Goal: Transaction & Acquisition: Purchase product/service

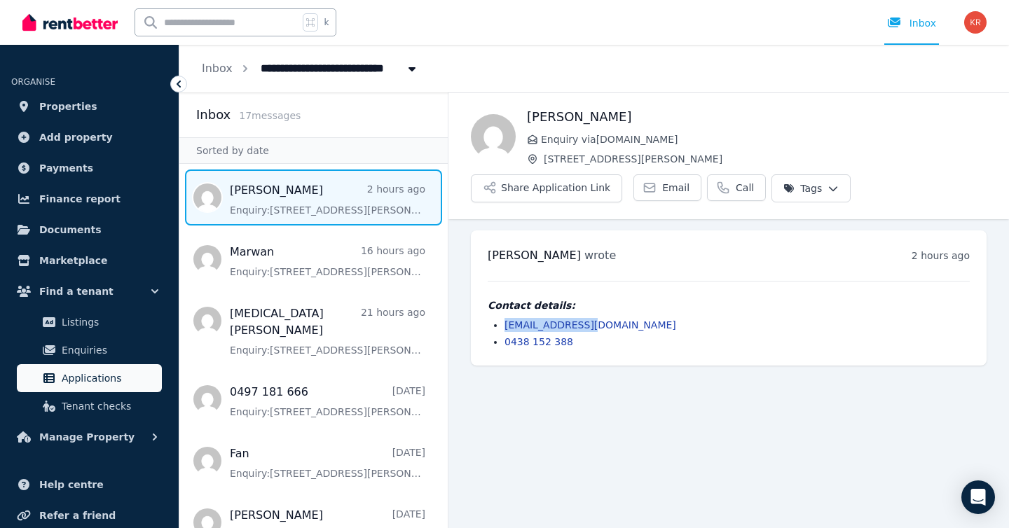
click at [101, 385] on span "Applications" at bounding box center [109, 378] width 95 height 17
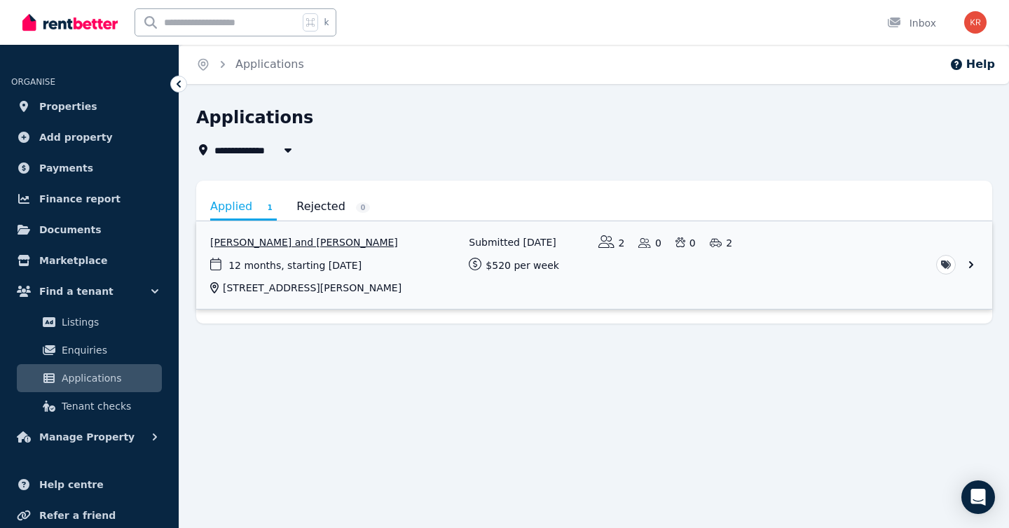
click at [692, 279] on link "View application: Pramila Gauchan and Satish Sherchan" at bounding box center [594, 265] width 796 height 88
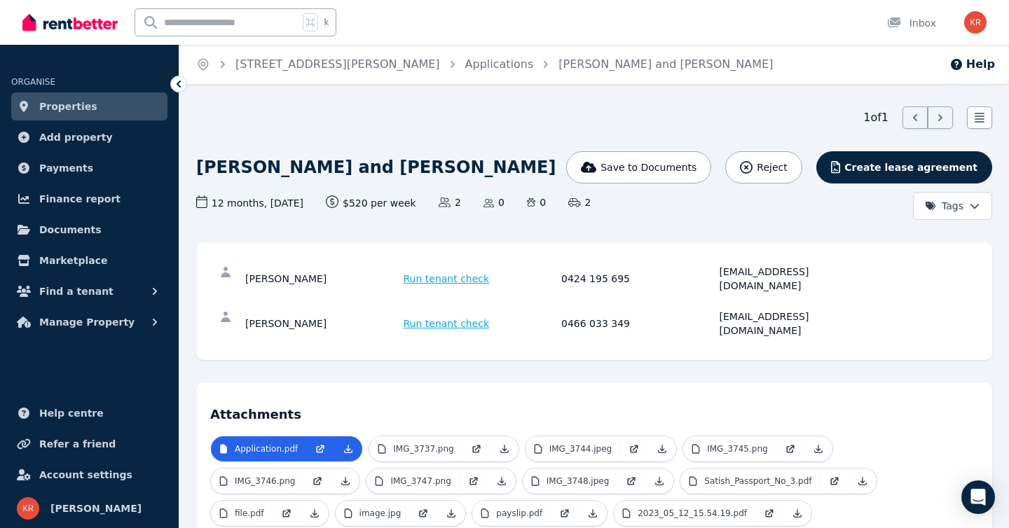
click at [425, 272] on span "Run tenant check" at bounding box center [446, 279] width 86 height 14
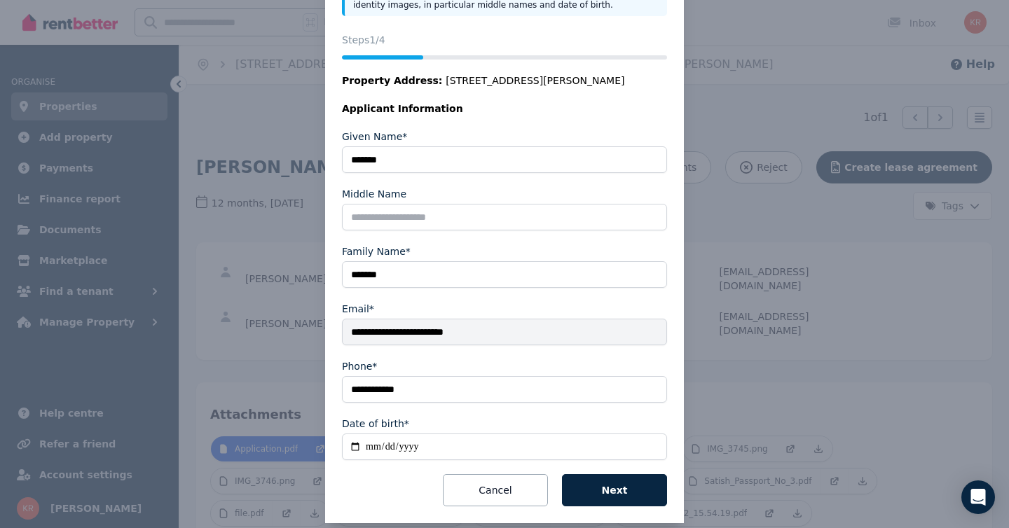
scroll to position [164, 0]
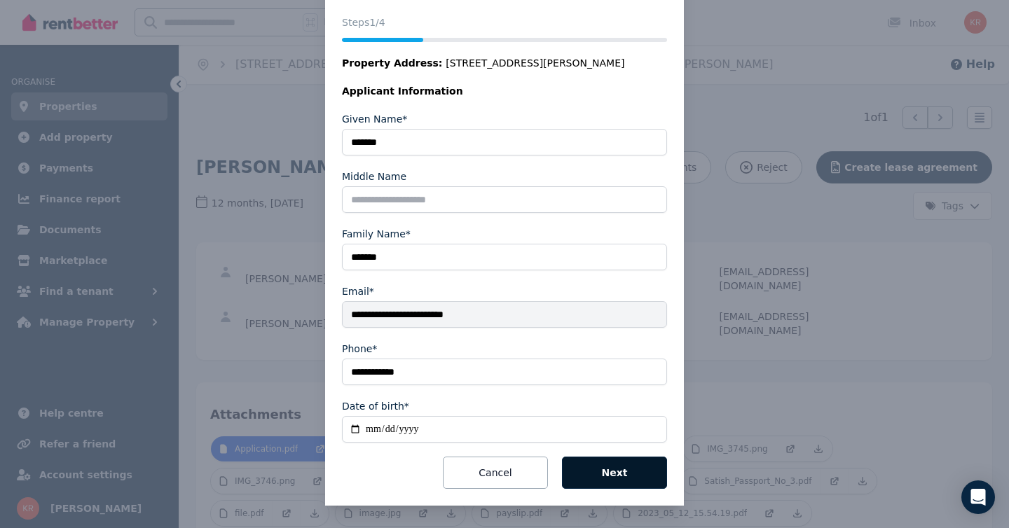
click at [624, 473] on button "Next" at bounding box center [614, 473] width 105 height 32
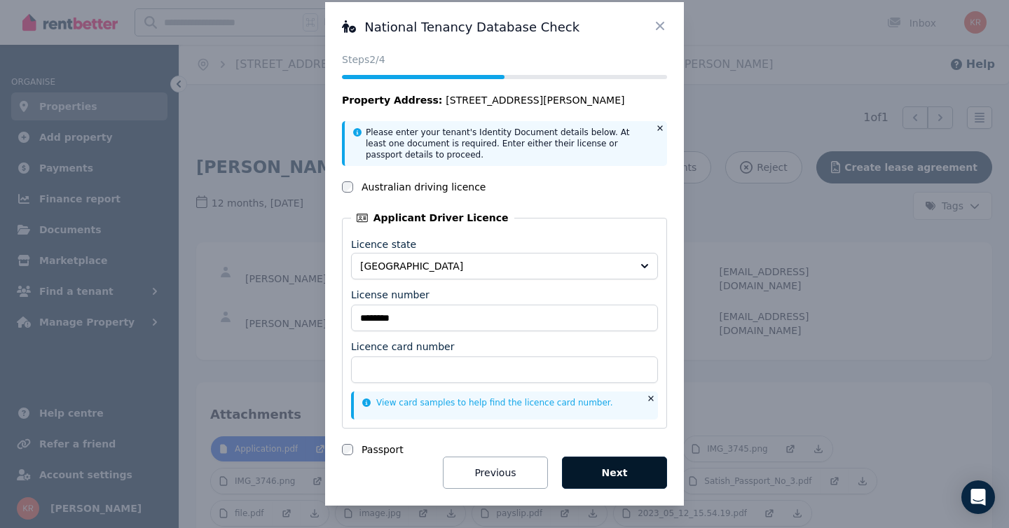
scroll to position [20, 0]
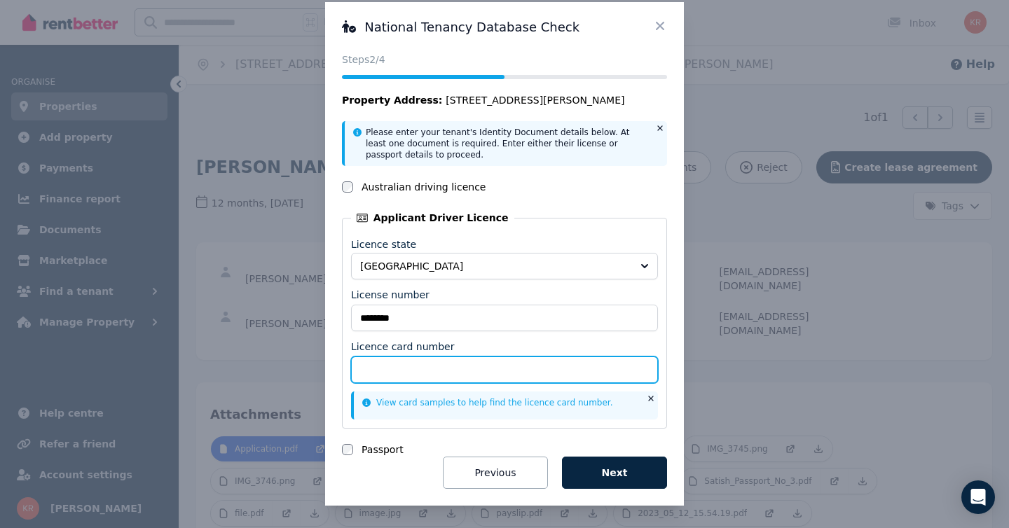
click at [447, 372] on input "Licence card number" at bounding box center [504, 370] width 307 height 27
type input "**********"
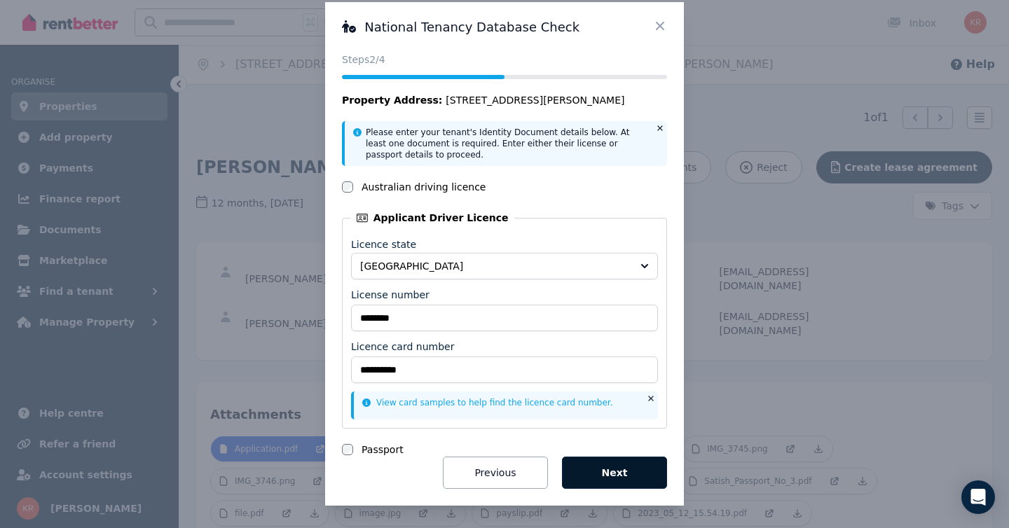
click at [618, 477] on button "Next" at bounding box center [614, 473] width 105 height 32
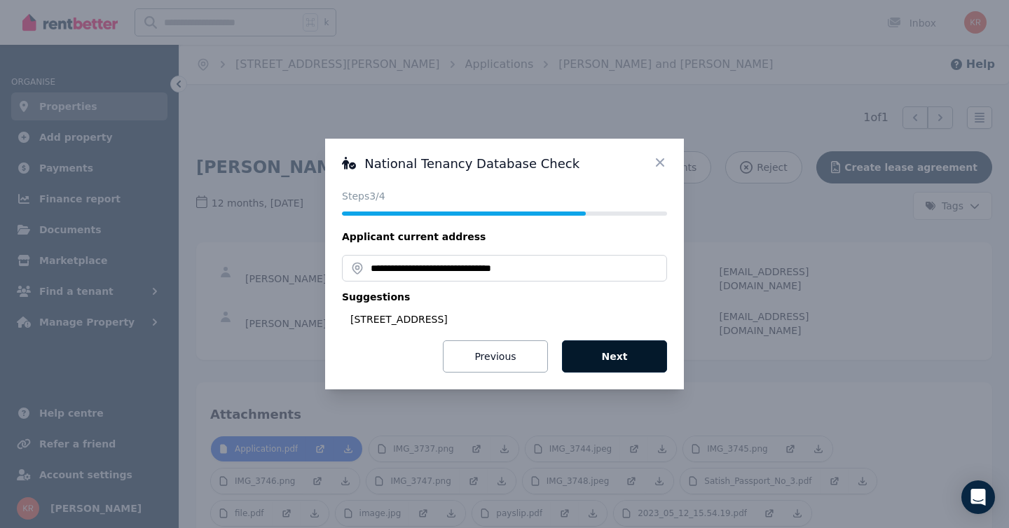
click at [619, 355] on button "Next" at bounding box center [614, 356] width 105 height 32
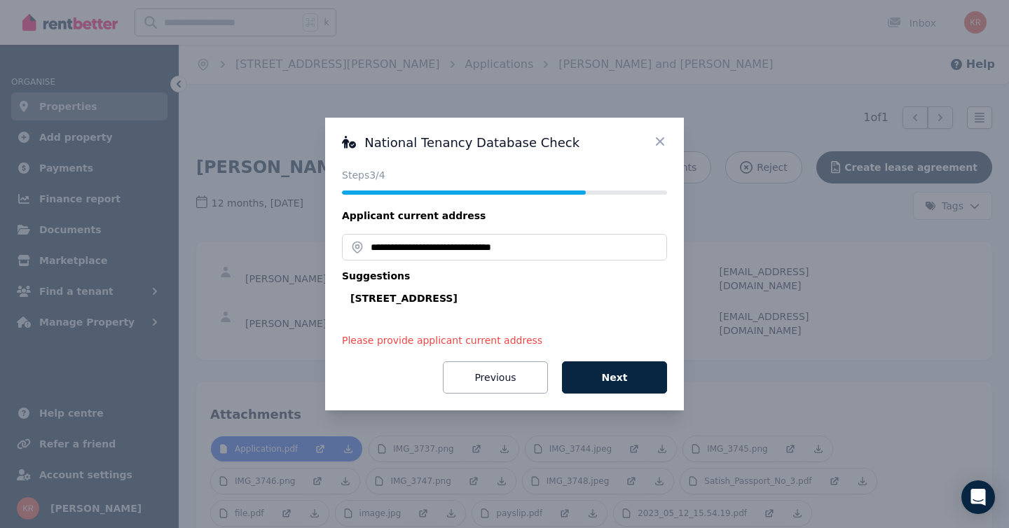
click at [400, 300] on div "[STREET_ADDRESS]" at bounding box center [508, 298] width 317 height 14
type input "**********"
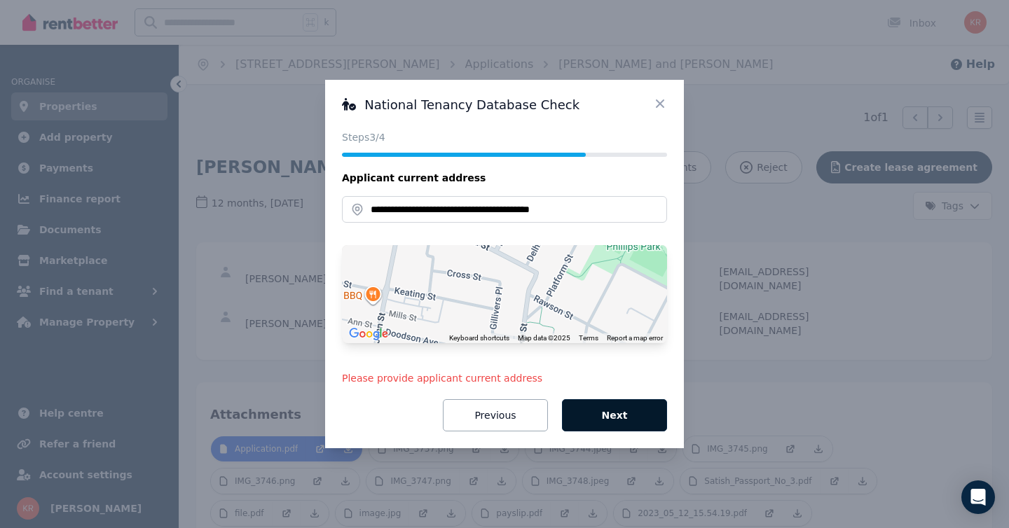
click at [622, 418] on button "Next" at bounding box center [614, 415] width 105 height 32
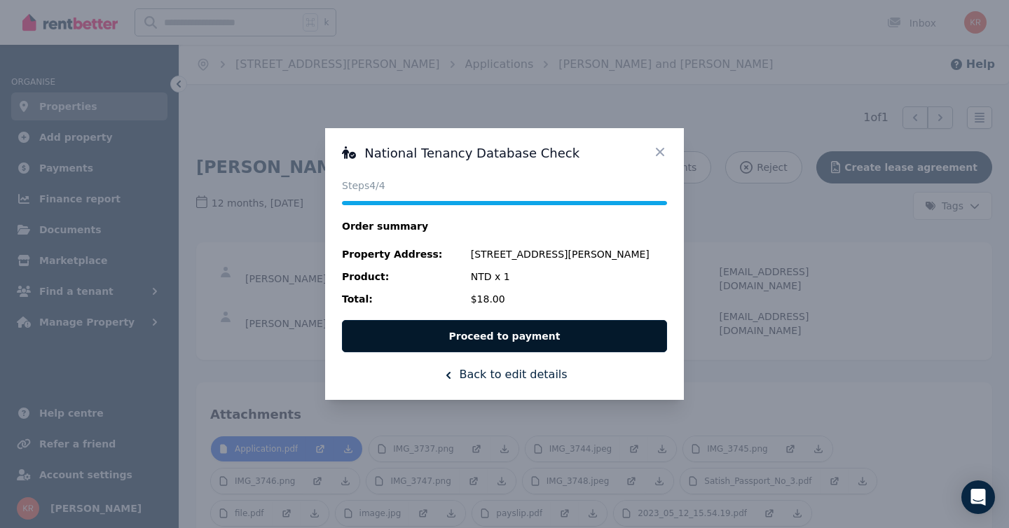
click at [499, 333] on button "Proceed to payment" at bounding box center [504, 336] width 325 height 32
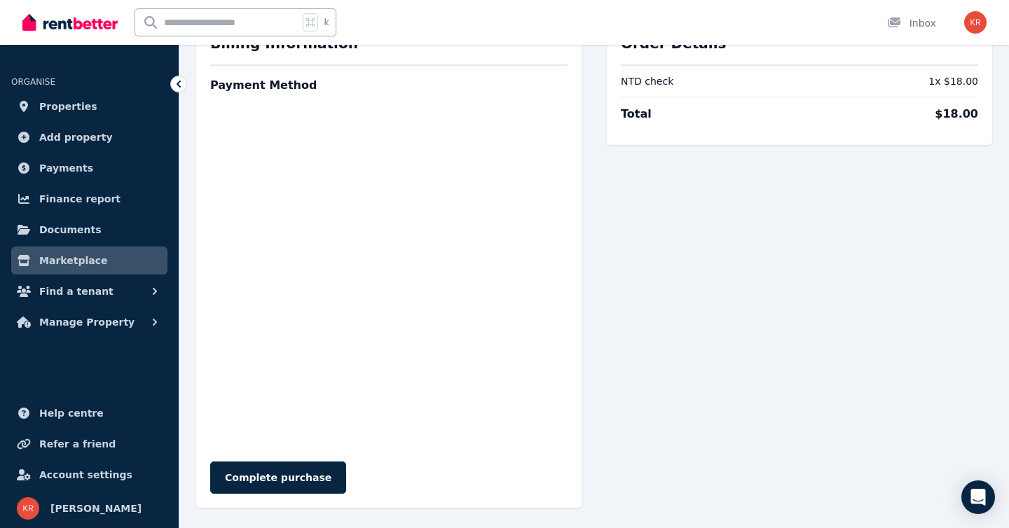
scroll to position [85, 0]
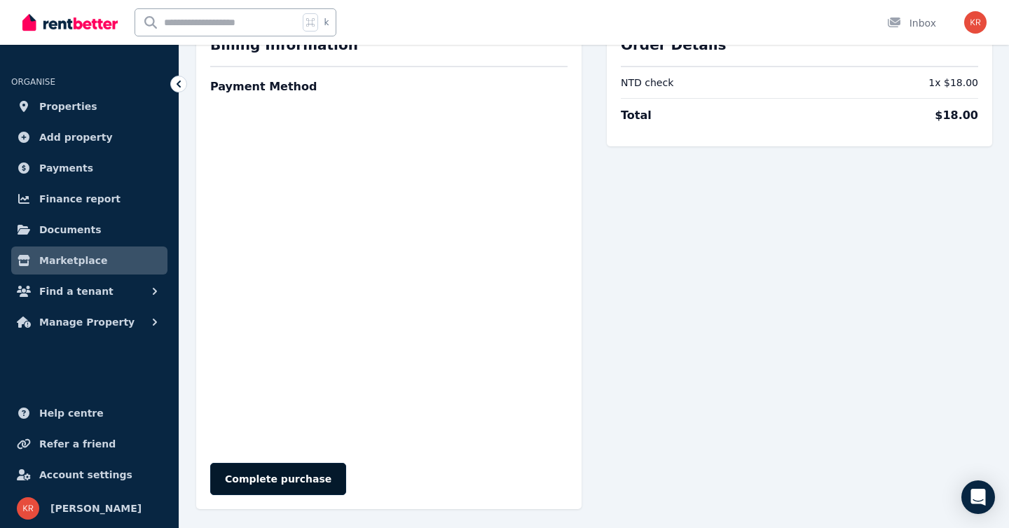
click at [271, 476] on button "Complete purchase" at bounding box center [278, 479] width 136 height 32
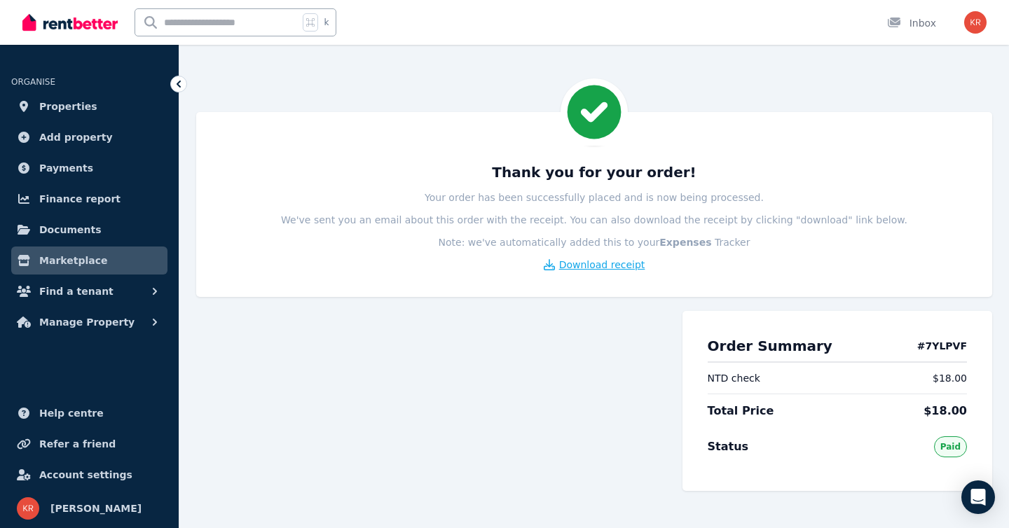
click at [600, 266] on span "Download receipt" at bounding box center [602, 265] width 86 height 14
click at [181, 83] on icon at bounding box center [179, 84] width 14 height 14
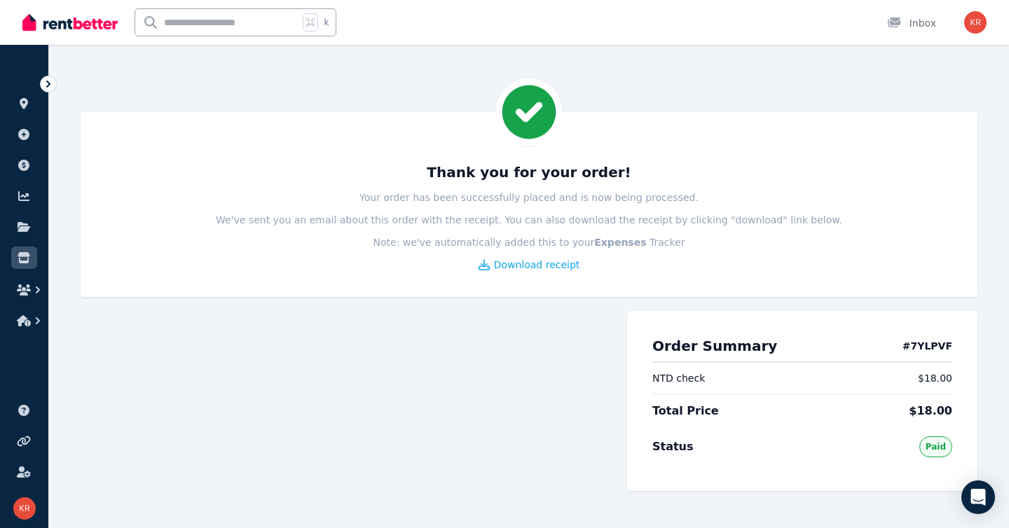
scroll to position [155, 0]
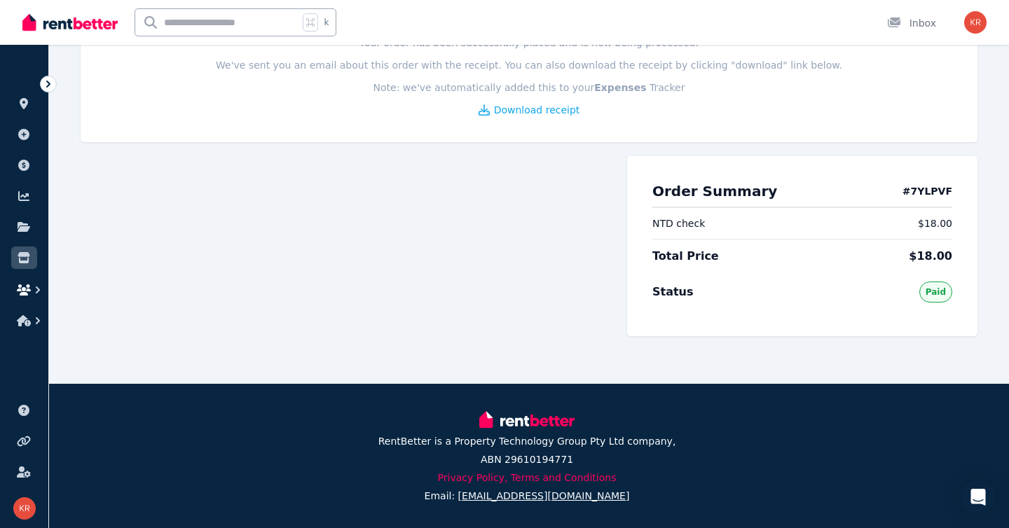
click at [25, 289] on icon "button" at bounding box center [24, 289] width 14 height 11
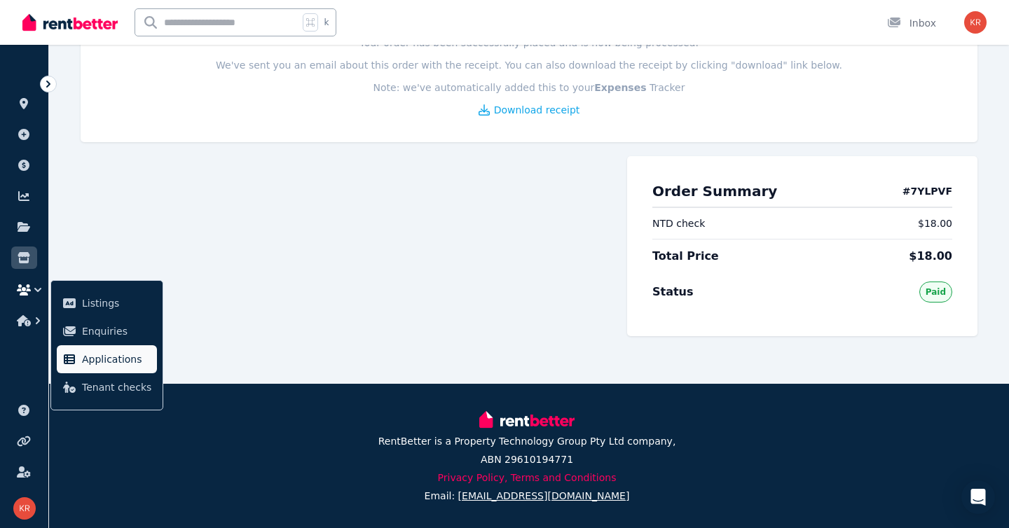
click at [113, 356] on span "Applications" at bounding box center [116, 359] width 69 height 17
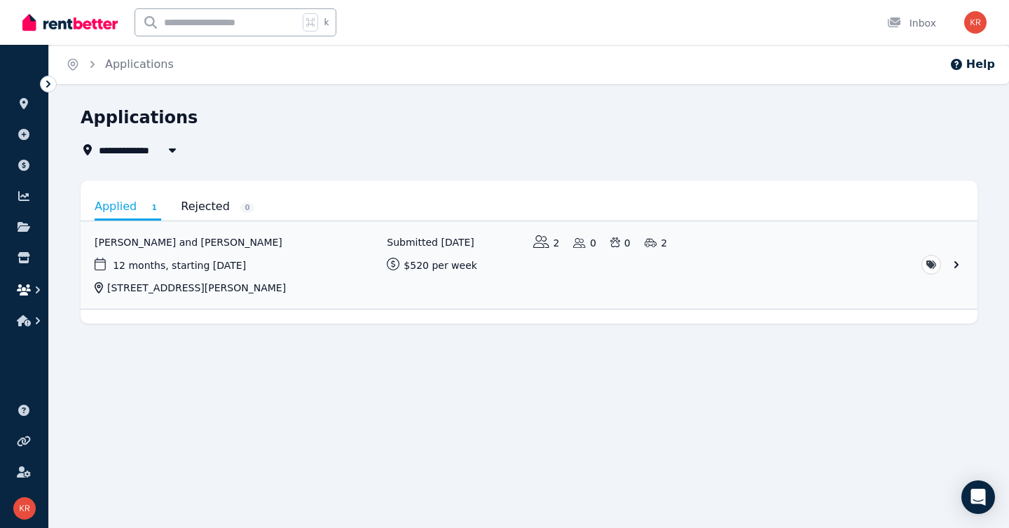
click at [25, 289] on icon "button" at bounding box center [24, 289] width 14 height 11
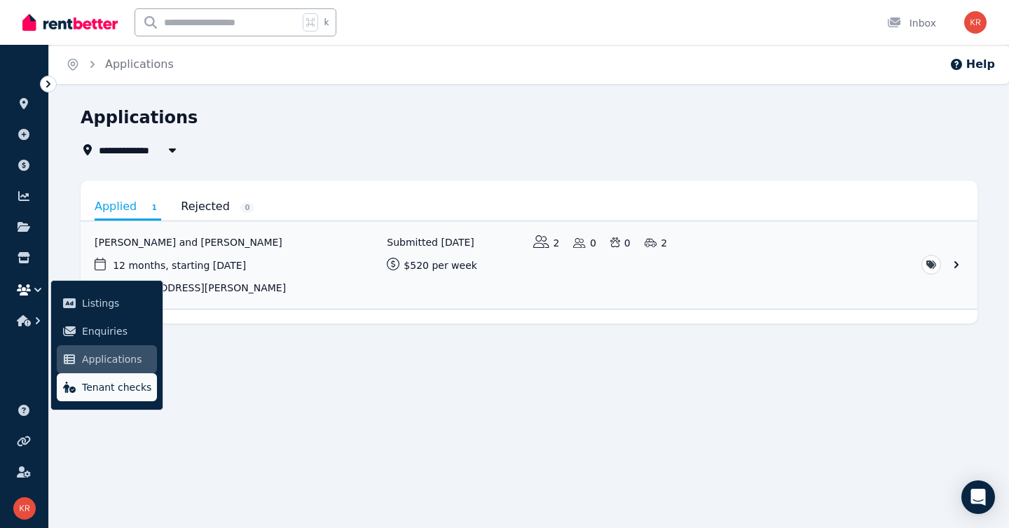
click at [102, 389] on span "Tenant checks" at bounding box center [116, 387] width 69 height 17
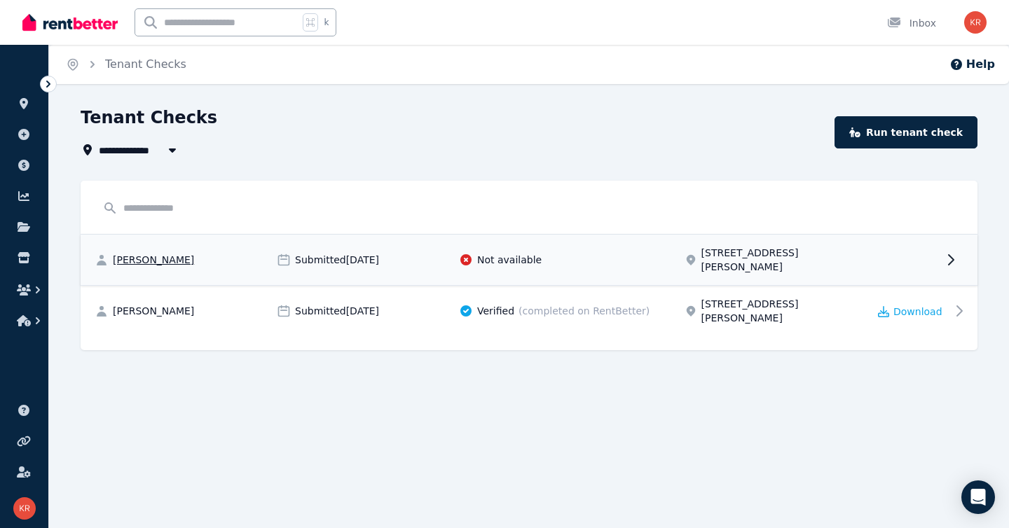
click at [951, 254] on icon at bounding box center [950, 259] width 17 height 17
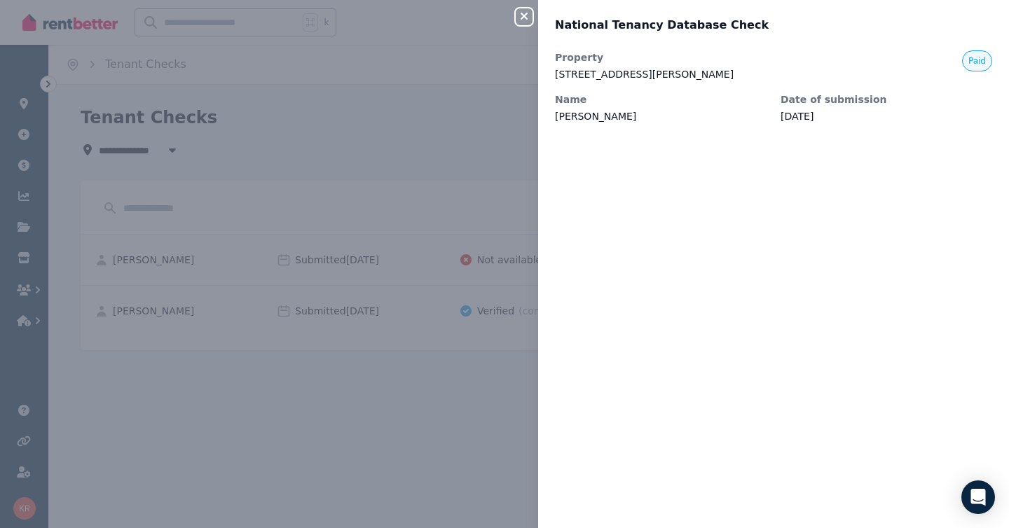
click at [413, 129] on div "Close panel National Tenancy Database Check Property [STREET_ADDRESS][PERSON_NA…" at bounding box center [504, 264] width 1009 height 528
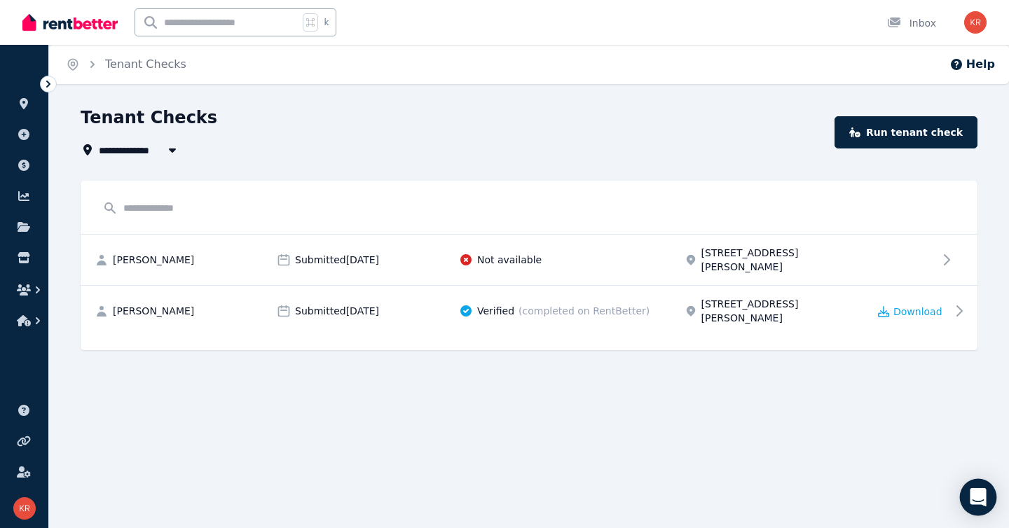
click at [978, 497] on icon "Open Intercom Messenger" at bounding box center [977, 497] width 16 height 18
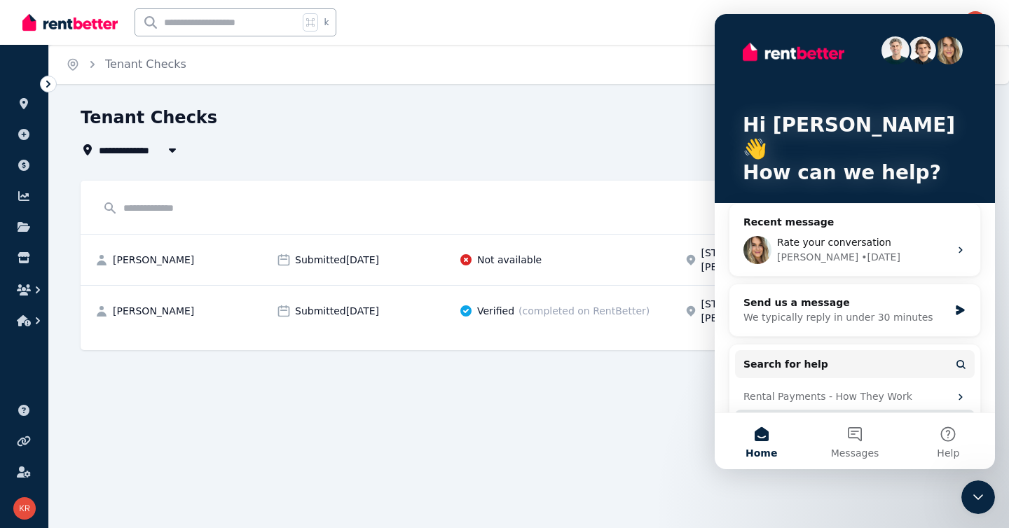
scroll to position [4, 0]
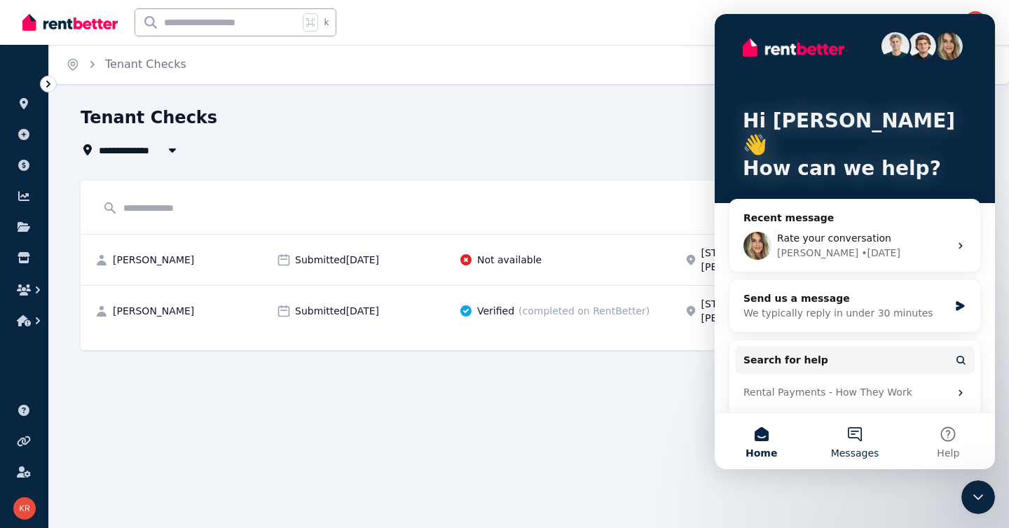
click at [852, 431] on button "Messages" at bounding box center [854, 441] width 93 height 56
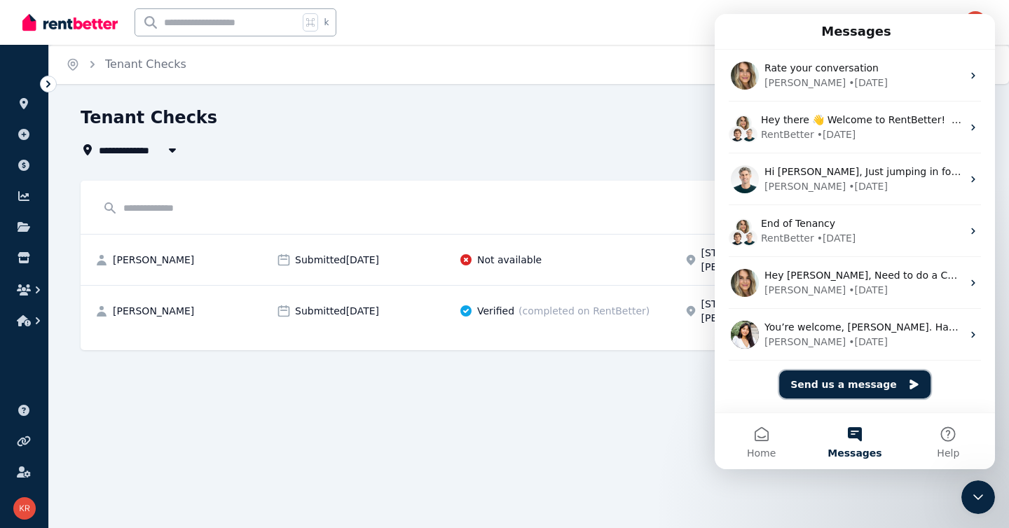
click at [842, 385] on button "Send us a message" at bounding box center [854, 385] width 151 height 28
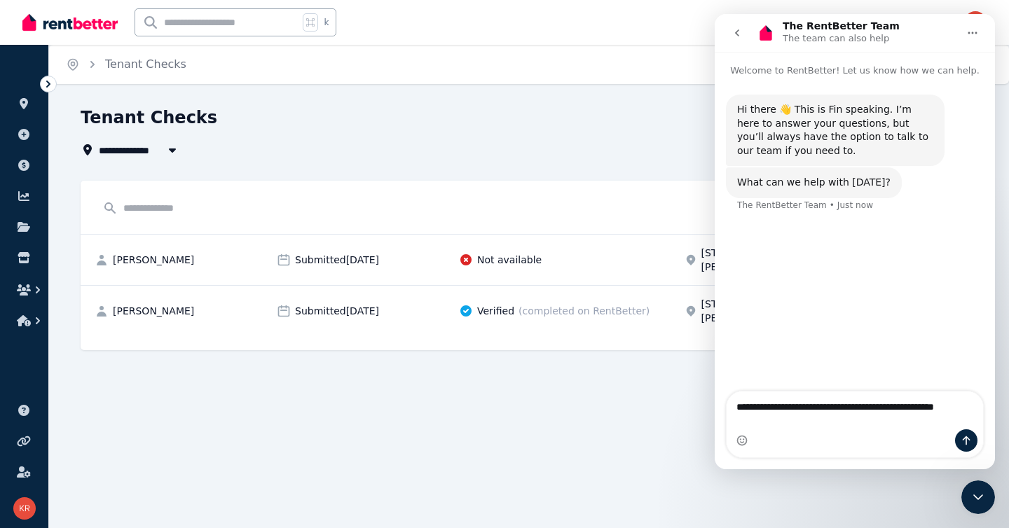
click at [855, 415] on textarea "**********" at bounding box center [854, 404] width 256 height 24
click at [969, 415] on textarea "**********" at bounding box center [854, 404] width 256 height 24
type textarea "**********"
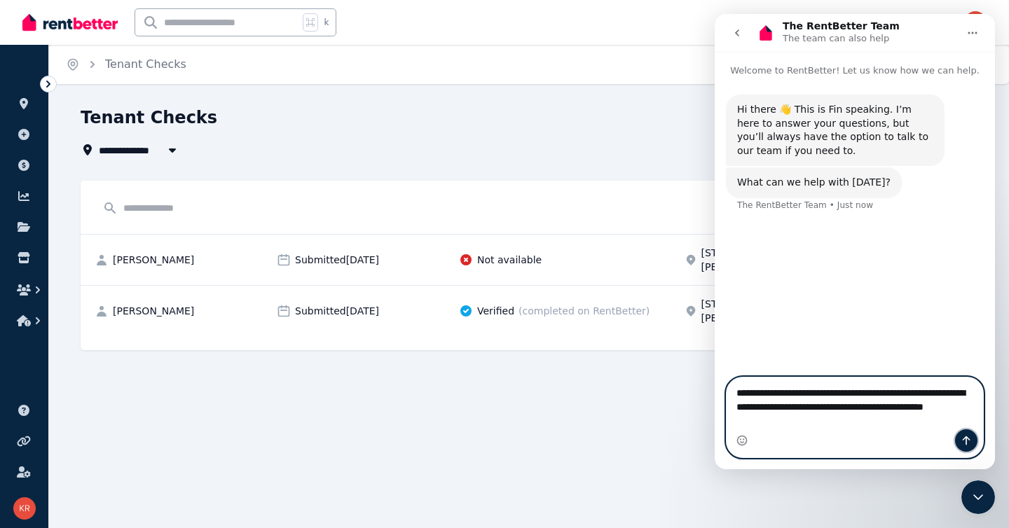
click at [969, 444] on icon "Send a message…" at bounding box center [965, 440] width 11 height 11
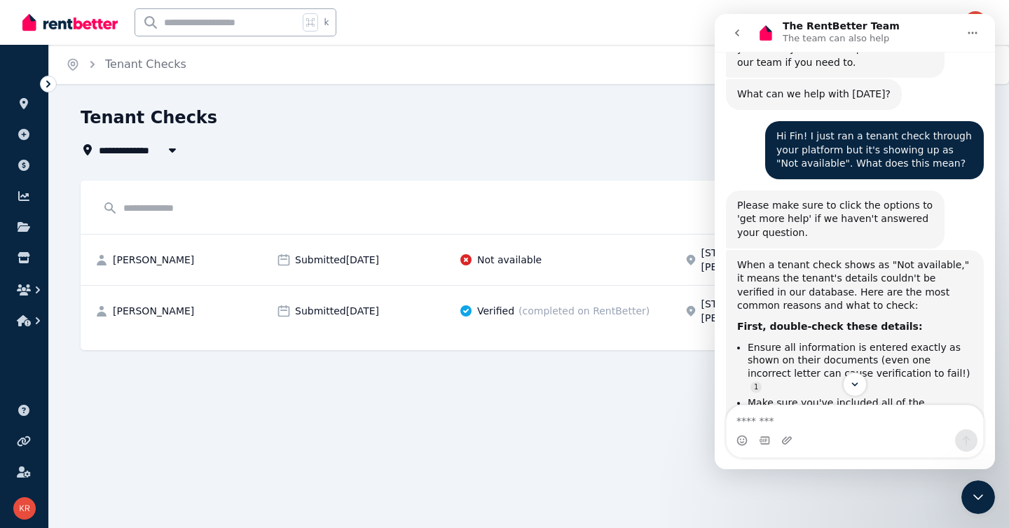
scroll to position [101, 0]
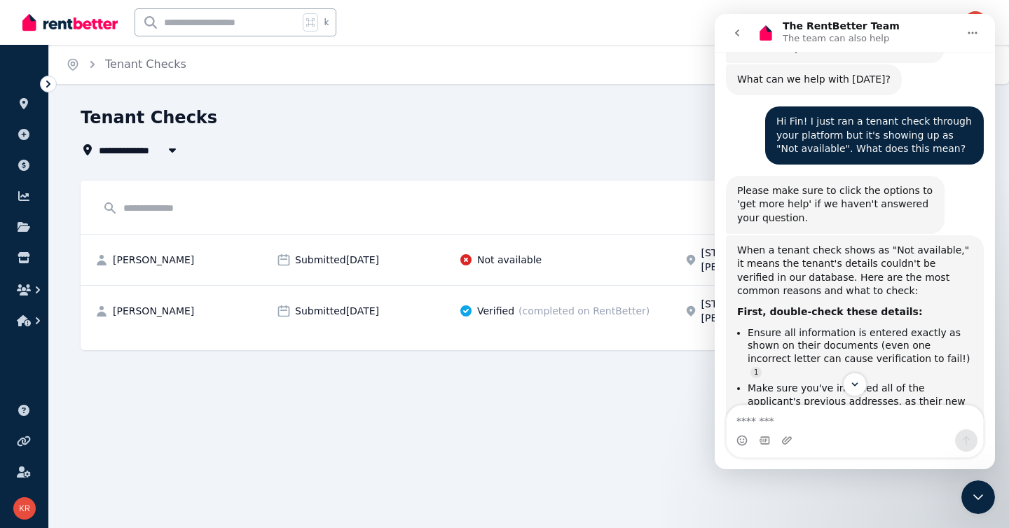
click at [509, 414] on div "**********" at bounding box center [504, 264] width 1009 height 528
click at [981, 492] on icon "Close Intercom Messenger" at bounding box center [977, 497] width 17 height 17
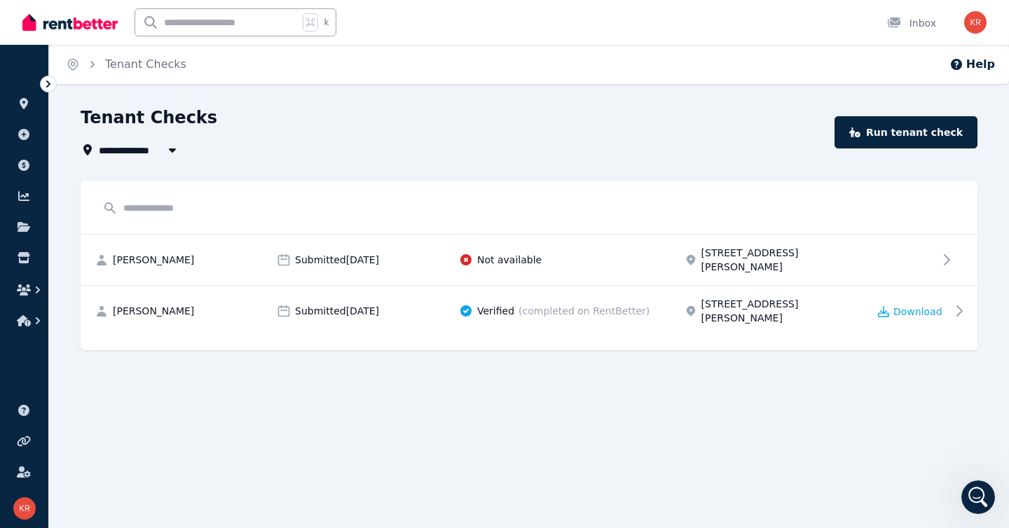
scroll to position [291, 0]
click at [911, 305] on span "Download" at bounding box center [917, 312] width 49 height 14
click at [948, 255] on icon at bounding box center [950, 260] width 5 height 10
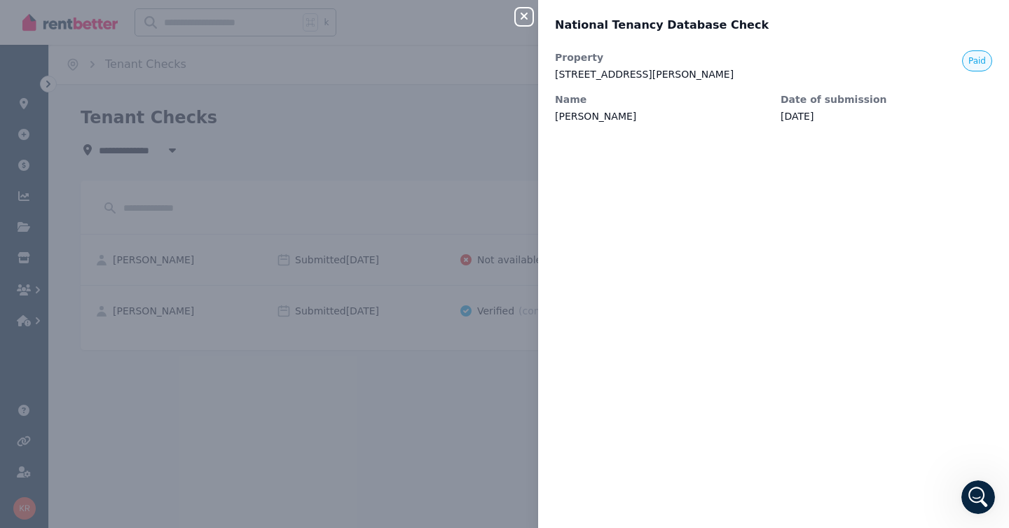
click at [393, 381] on div "Close panel National Tenancy Database Check Property [STREET_ADDRESS][PERSON_NA…" at bounding box center [504, 264] width 1009 height 528
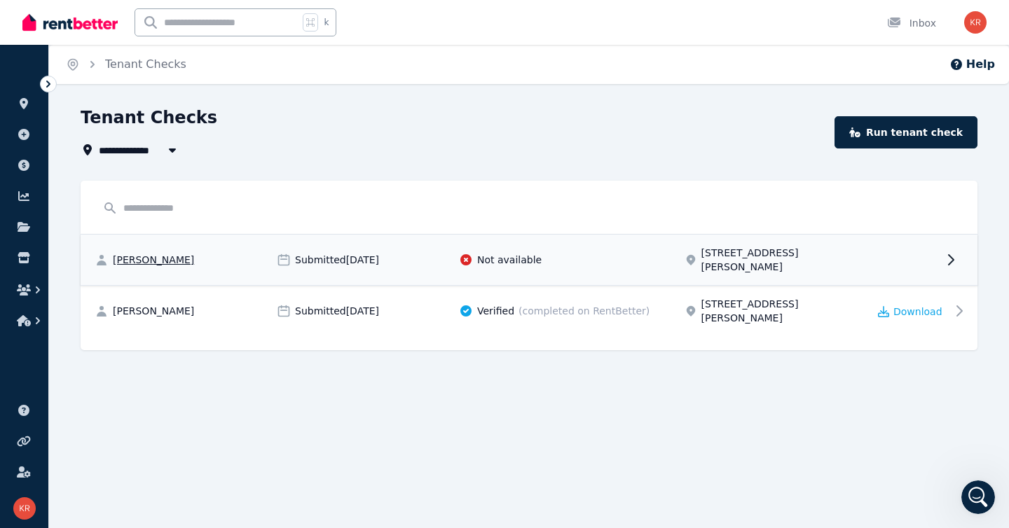
click at [151, 255] on span "[PERSON_NAME]" at bounding box center [153, 260] width 81 height 14
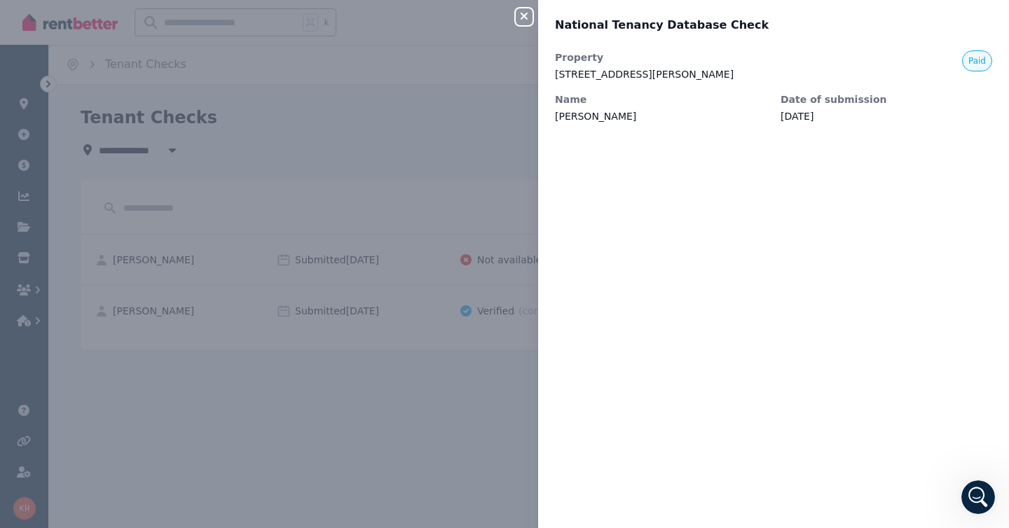
click at [284, 391] on div "Close panel National Tenancy Database Check Property [STREET_ADDRESS][PERSON_NA…" at bounding box center [504, 264] width 1009 height 528
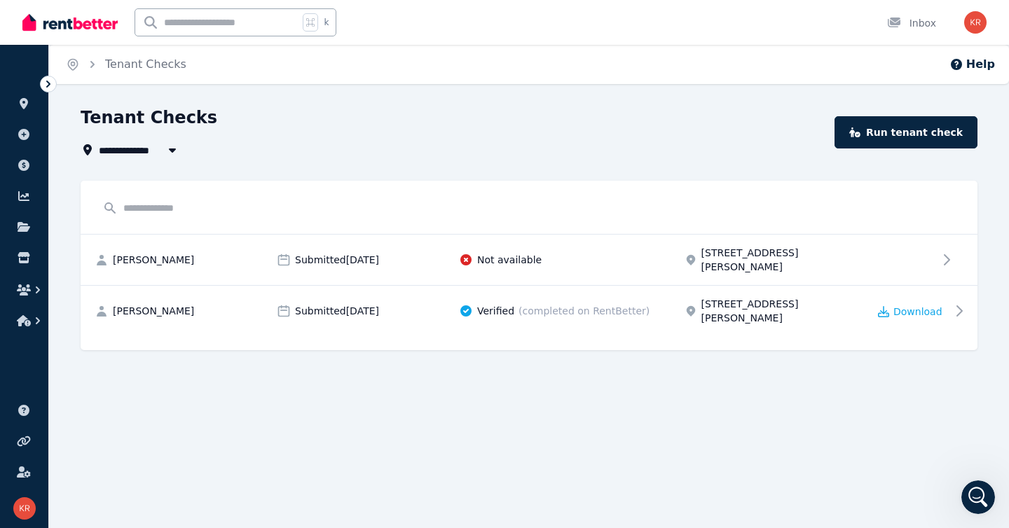
click at [977, 497] on icon "Open Intercom Messenger" at bounding box center [978, 497] width 23 height 23
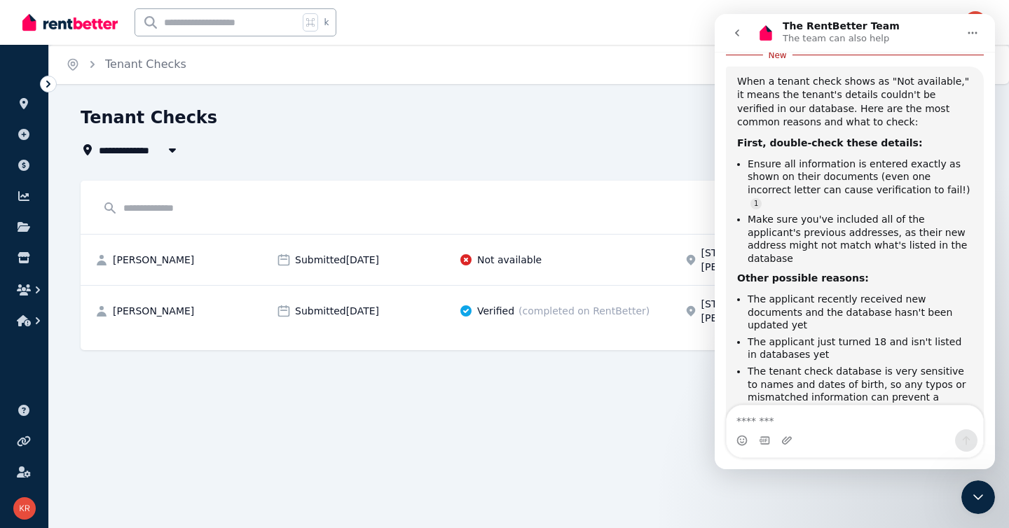
scroll to position [293, 0]
click at [857, 387] on icon "Scroll to bottom" at bounding box center [854, 384] width 13 height 13
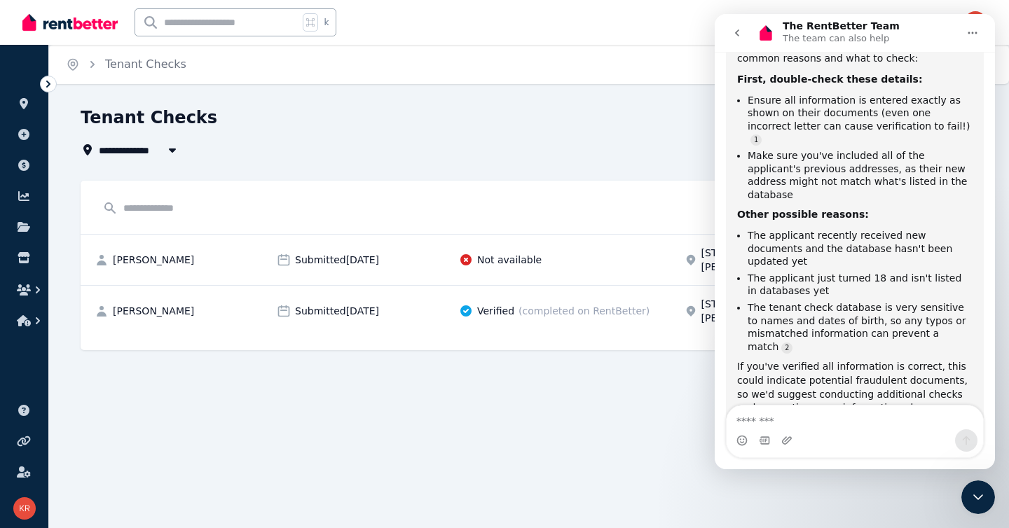
scroll to position [386, 0]
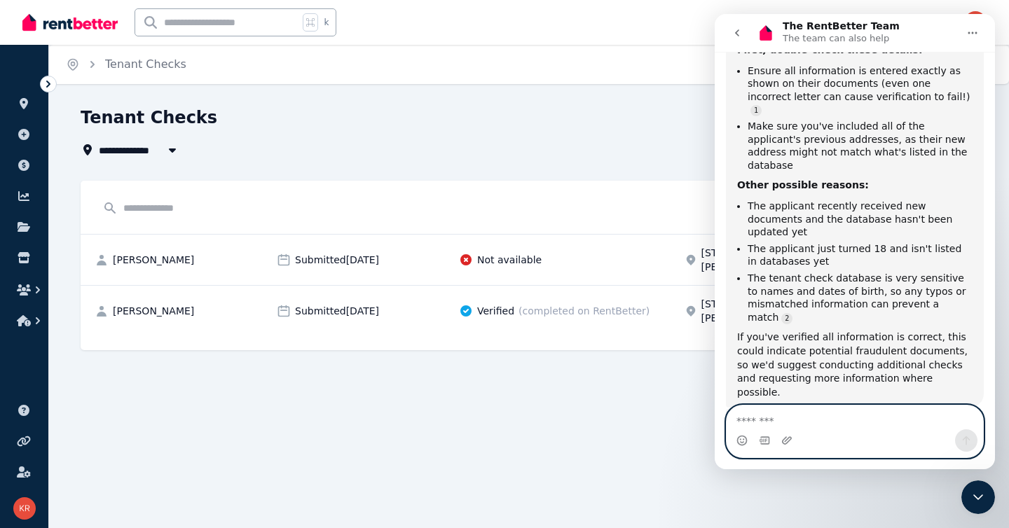
click at [777, 424] on textarea "Message…" at bounding box center [854, 418] width 256 height 24
type textarea "*"
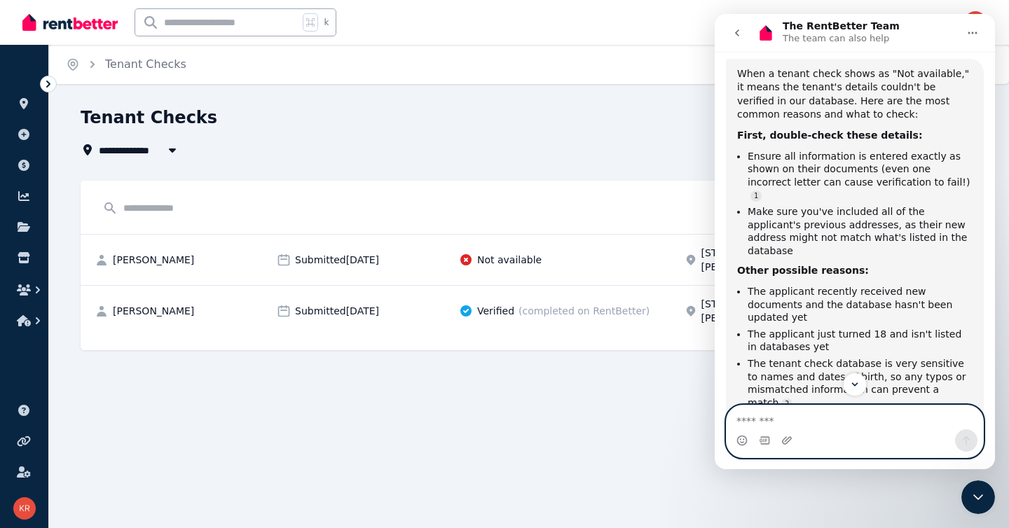
scroll to position [342, 0]
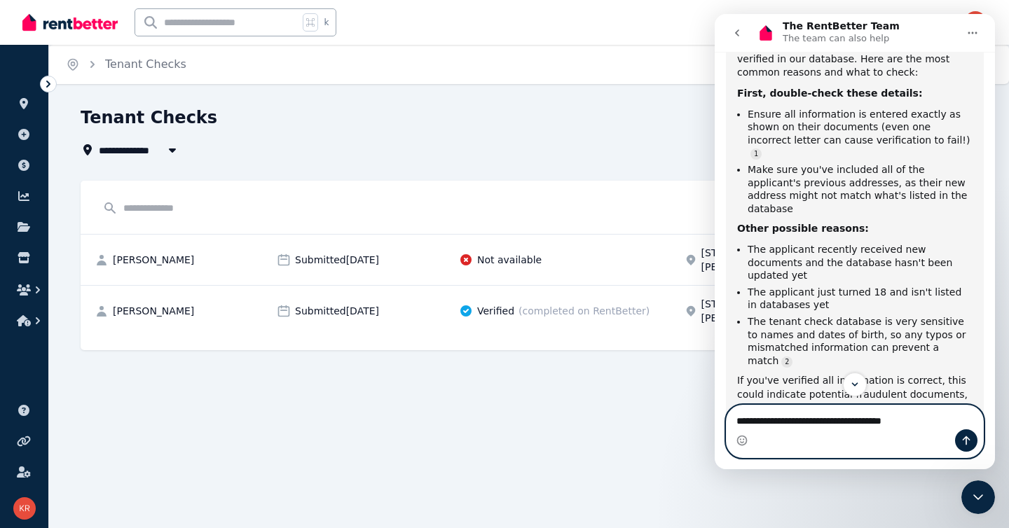
type textarea "**********"
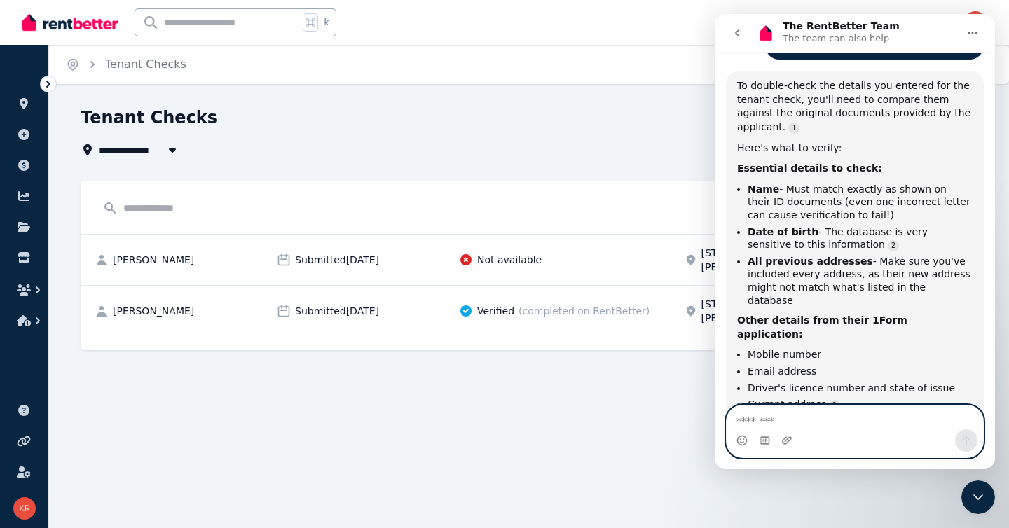
scroll to position [840, 0]
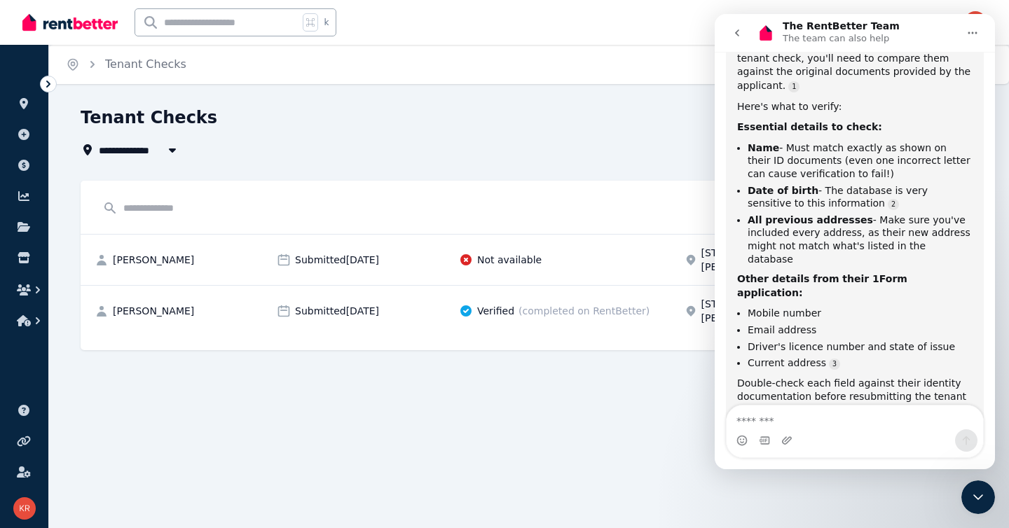
click at [548, 405] on div "**********" at bounding box center [504, 264] width 1009 height 528
click at [807, 427] on textarea "Message…" at bounding box center [854, 418] width 256 height 24
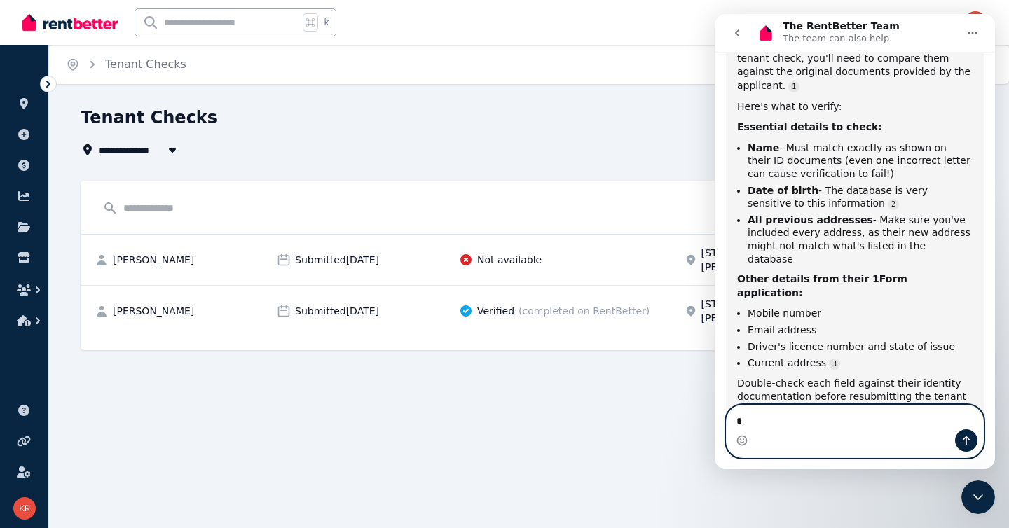
type textarea "**"
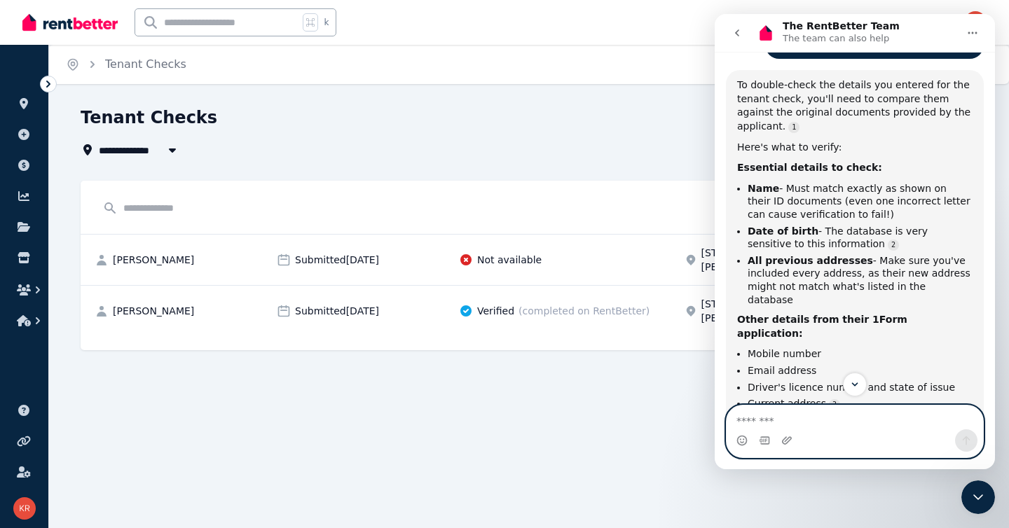
scroll to position [964, 0]
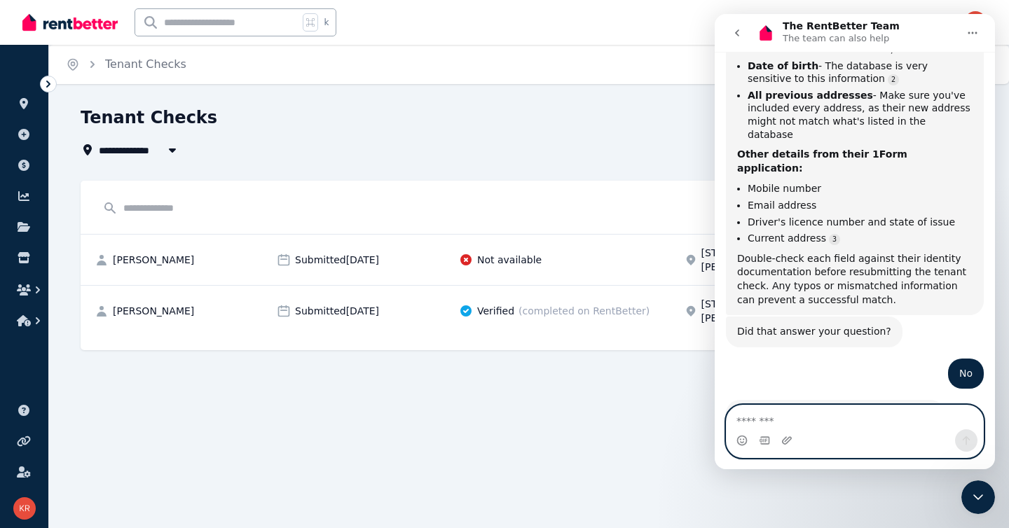
click at [794, 420] on textarea "Message…" at bounding box center [854, 418] width 256 height 24
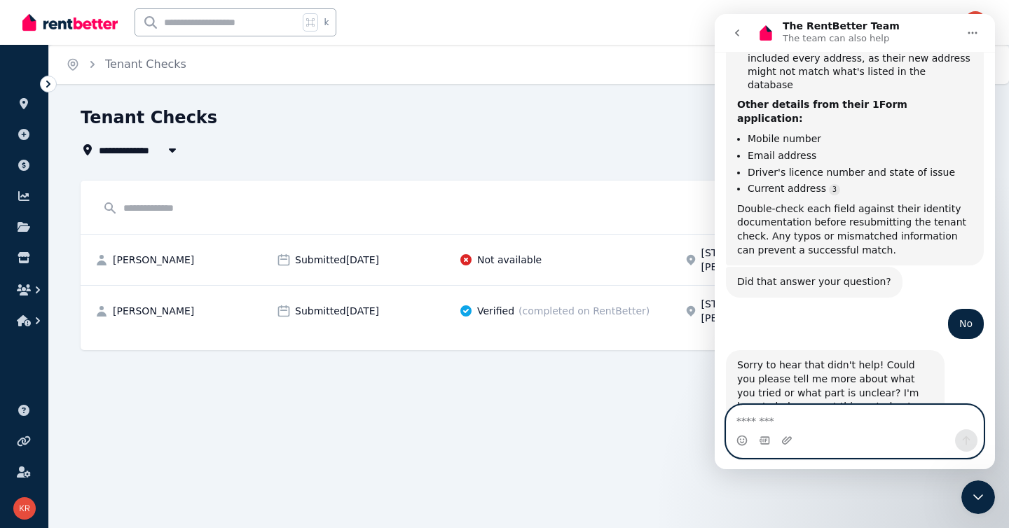
scroll to position [1018, 0]
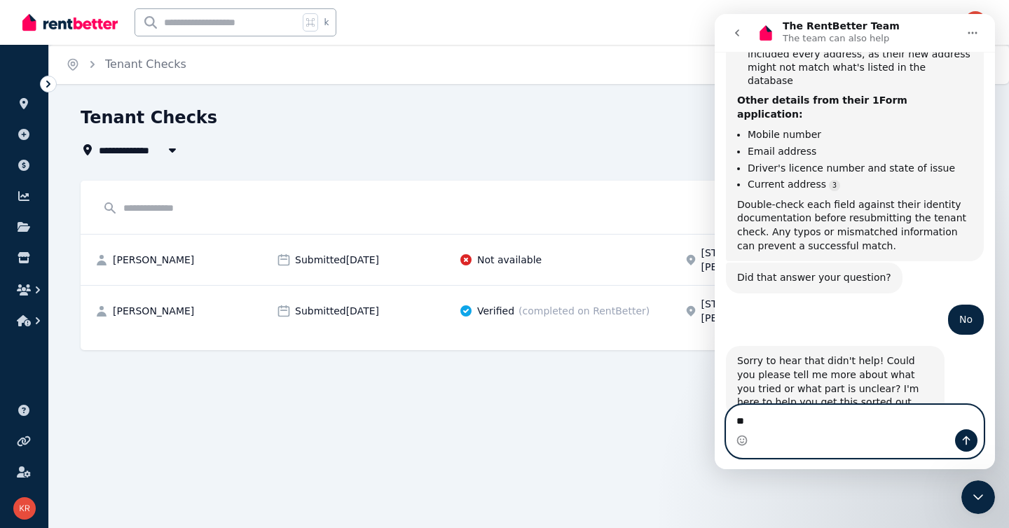
type textarea "*"
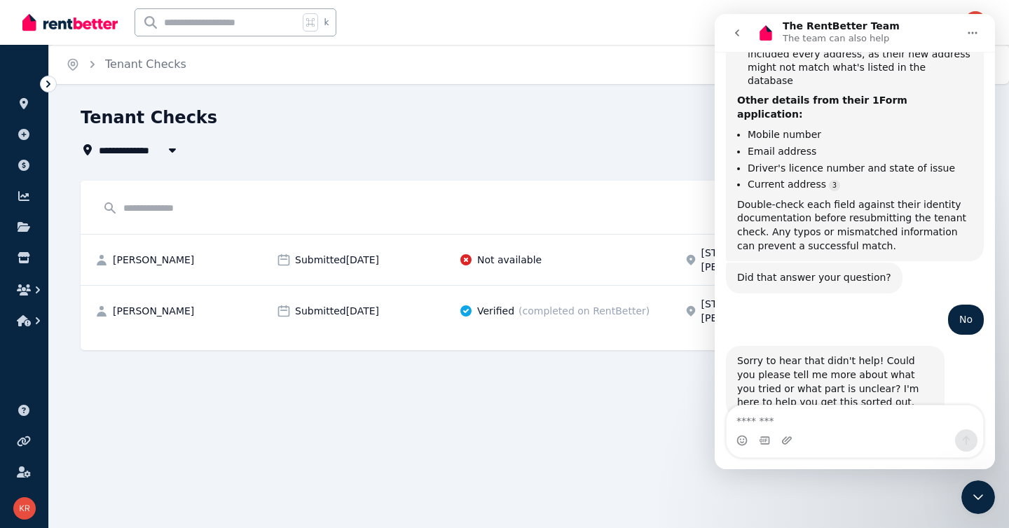
click at [525, 420] on div "**********" at bounding box center [504, 264] width 1009 height 528
click at [978, 497] on icon "Close Intercom Messenger" at bounding box center [978, 497] width 10 height 6
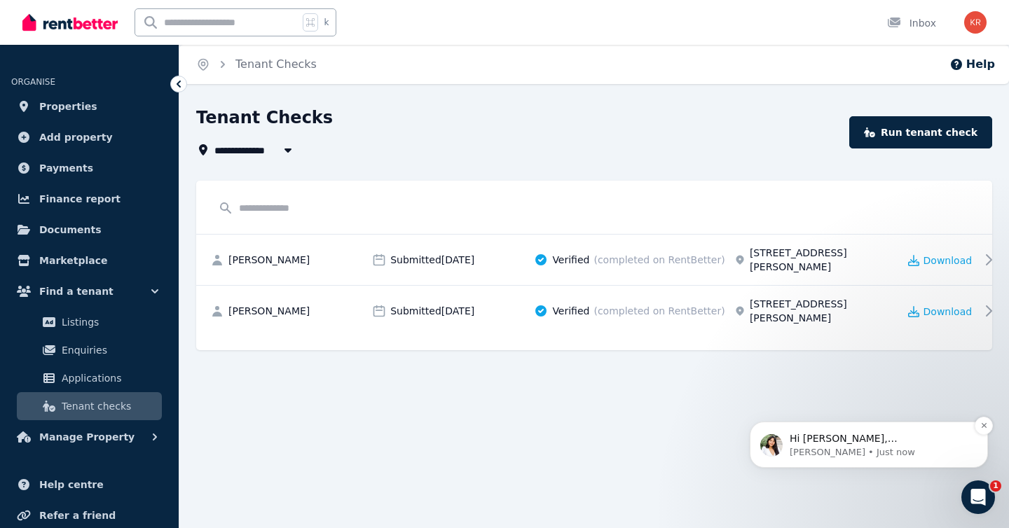
click at [890, 458] on p "Rochelle • Just now" at bounding box center [879, 452] width 181 height 13
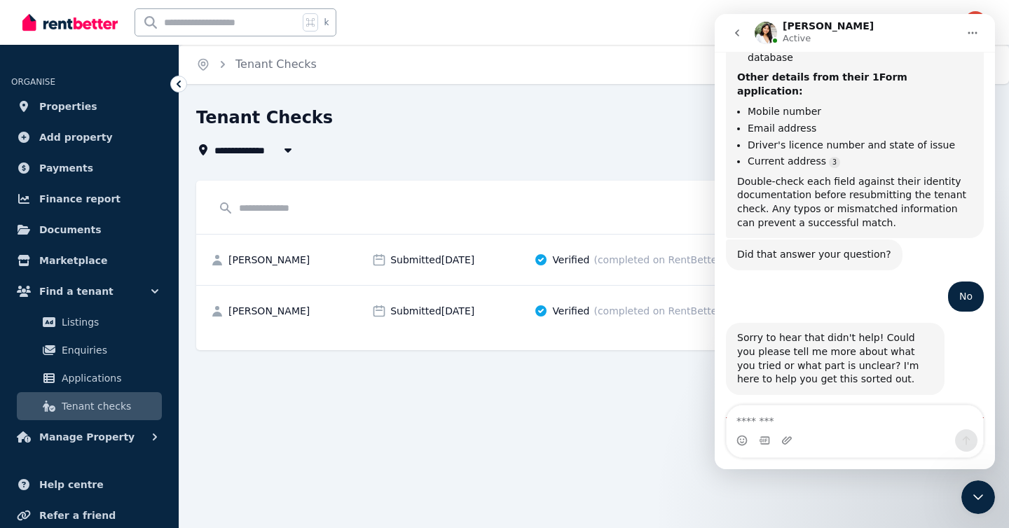
scroll to position [1084, 0]
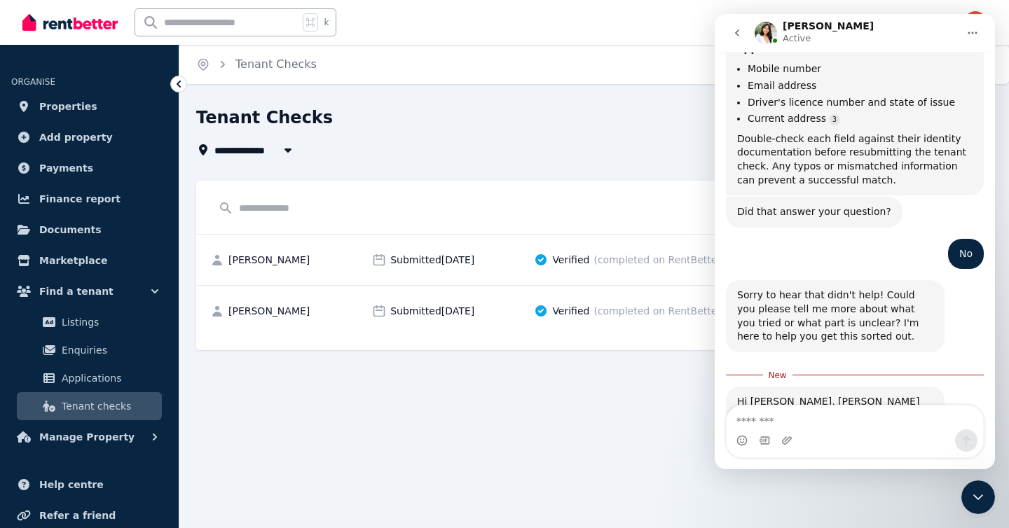
click at [808, 429] on textarea "Message…" at bounding box center [854, 418] width 256 height 24
type textarea "**********"
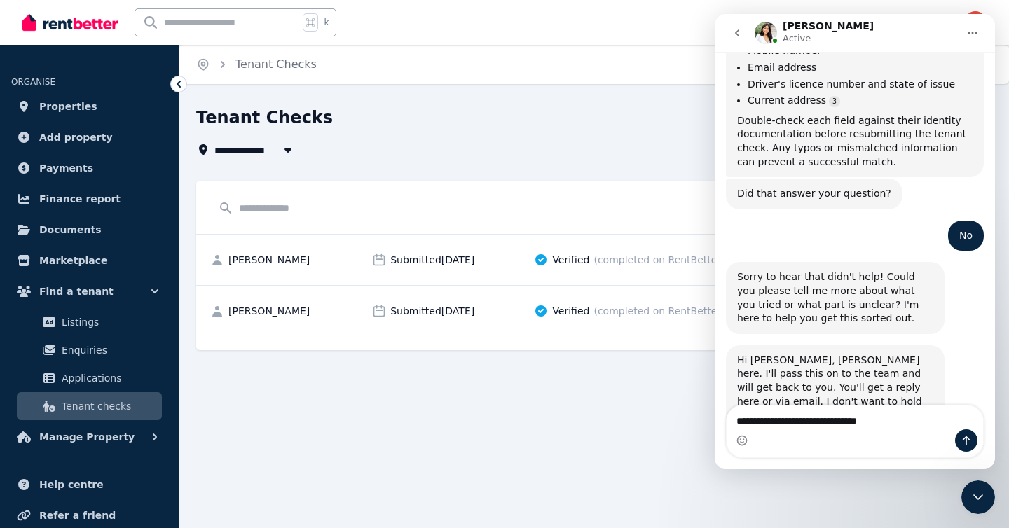
type textarea "**********"
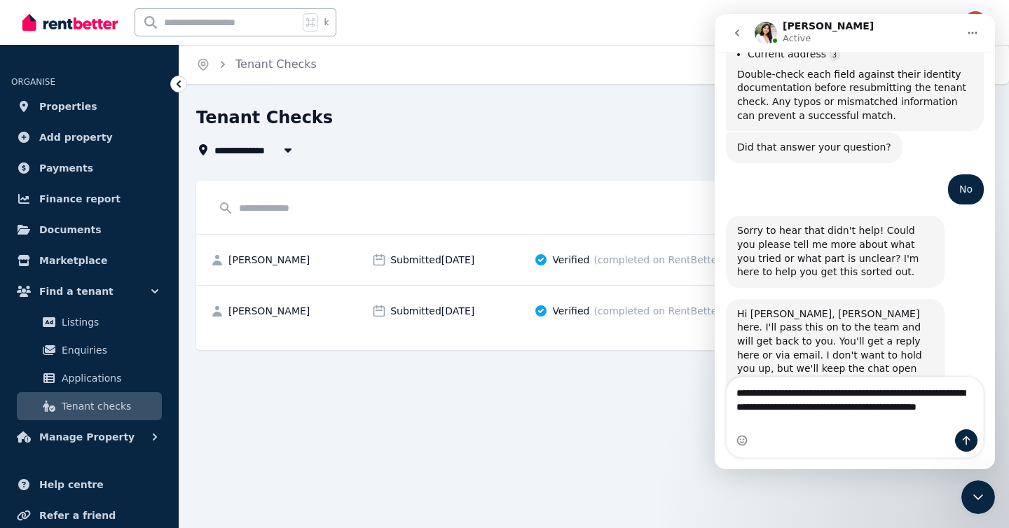
scroll to position [1163, 0]
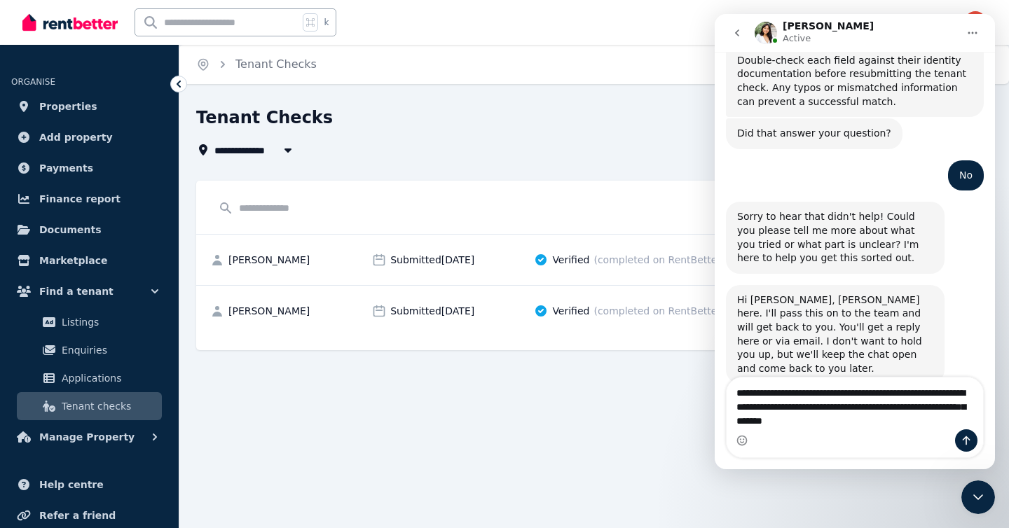
type textarea "**********"
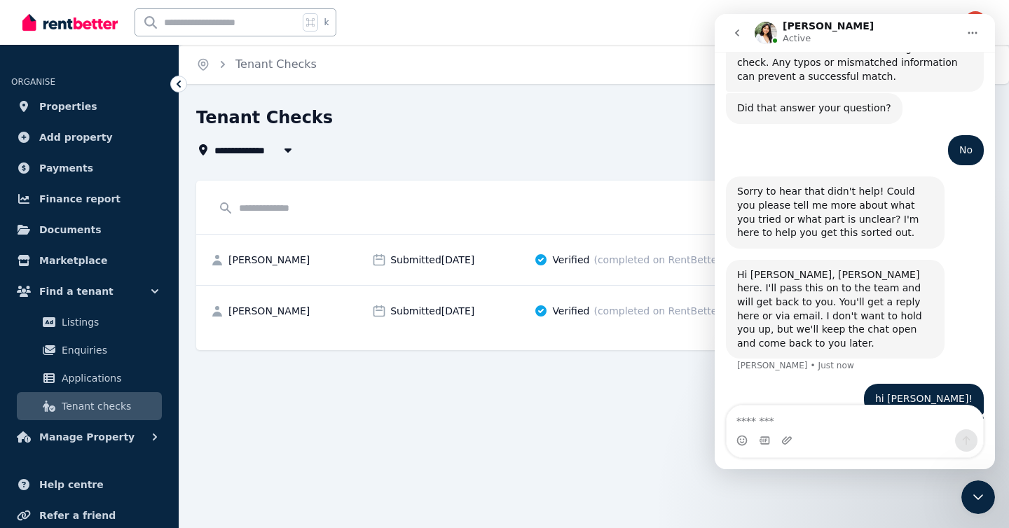
scroll to position [1207, 0]
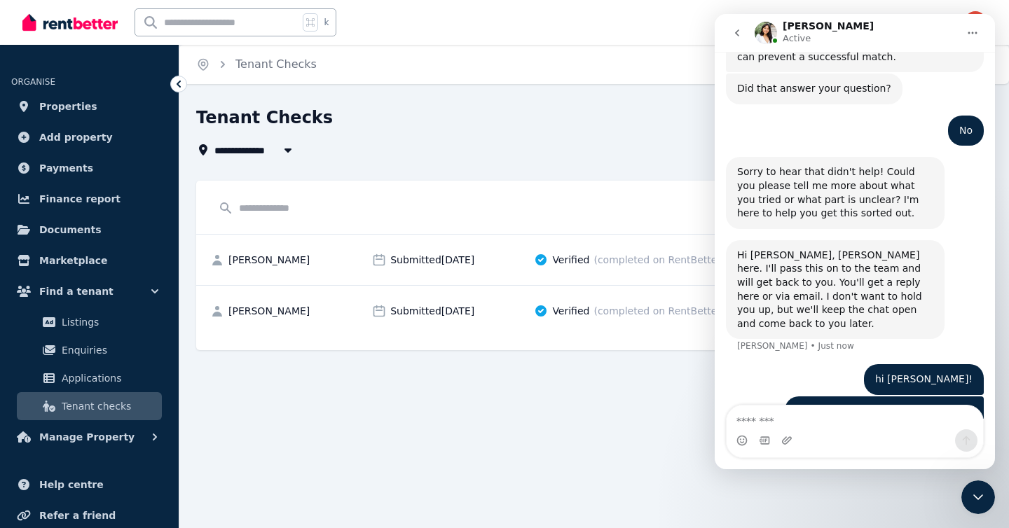
click at [574, 409] on div "**********" at bounding box center [504, 264] width 1009 height 528
click at [977, 492] on icon "Close Intercom Messenger" at bounding box center [977, 497] width 17 height 17
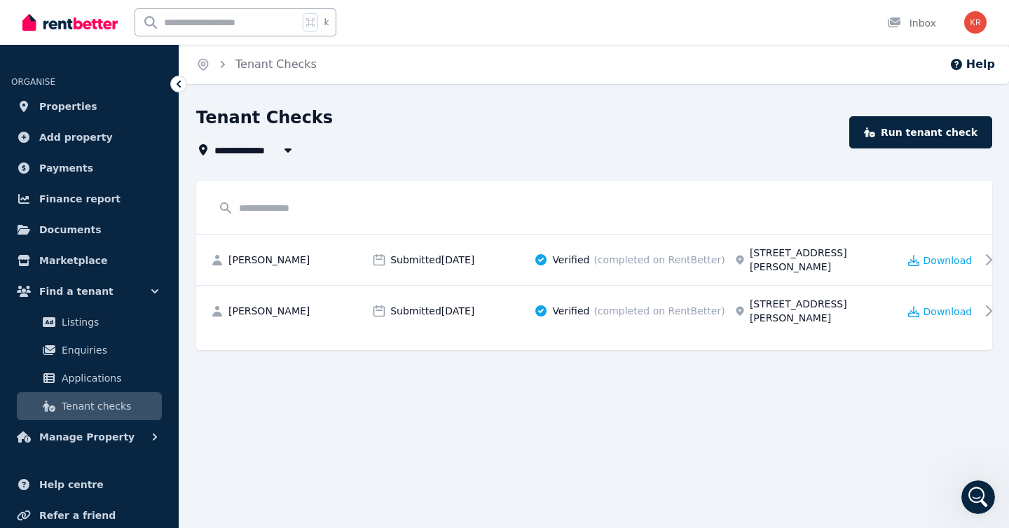
click at [179, 84] on icon at bounding box center [179, 84] width 14 height 14
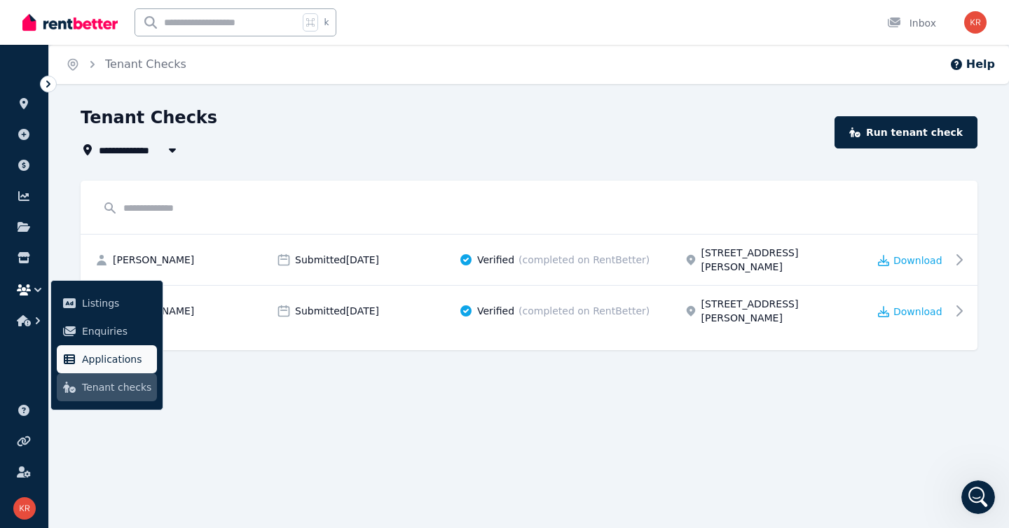
click at [107, 355] on span "Applications" at bounding box center [116, 359] width 69 height 17
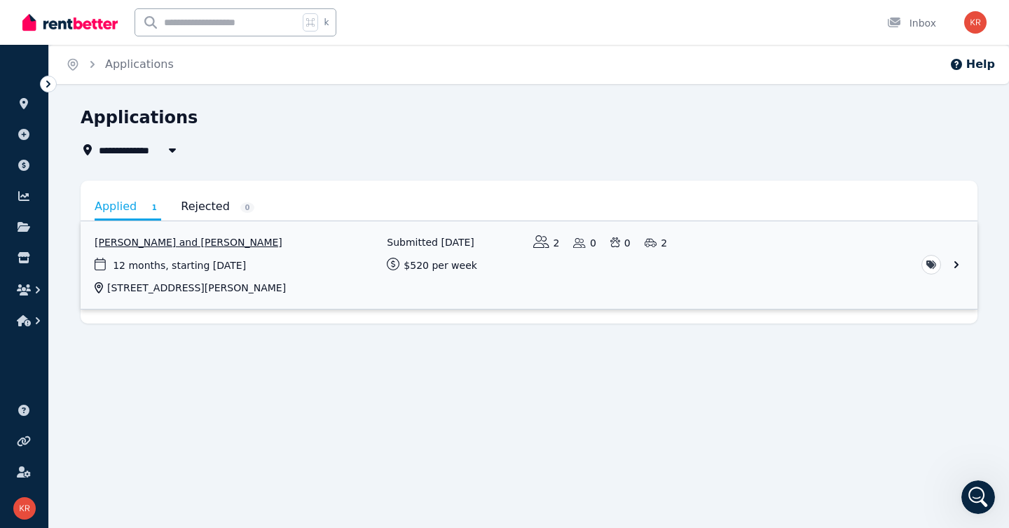
click at [788, 263] on link "View application: Pramila Gauchan and Satish Sherchan" at bounding box center [529, 265] width 897 height 88
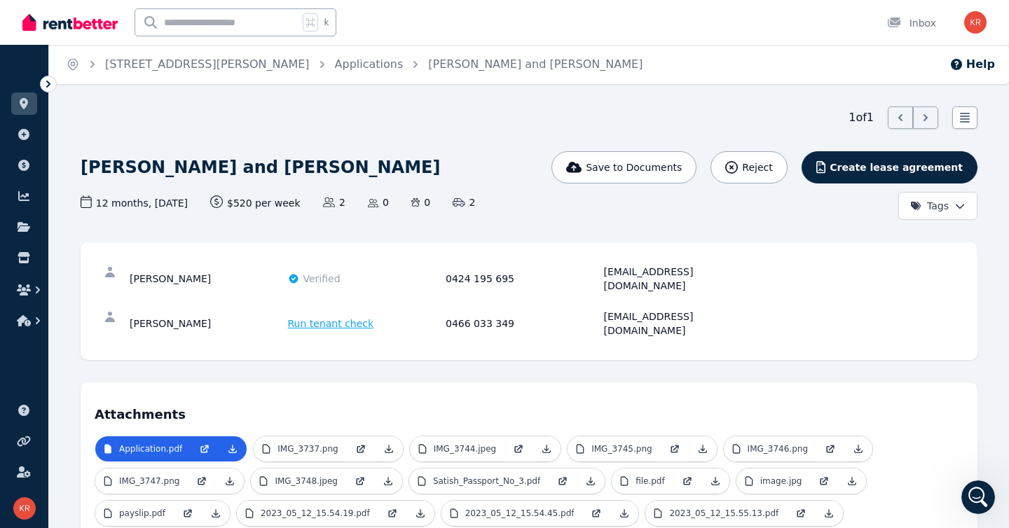
click at [339, 317] on span "Run tenant check" at bounding box center [331, 324] width 86 height 14
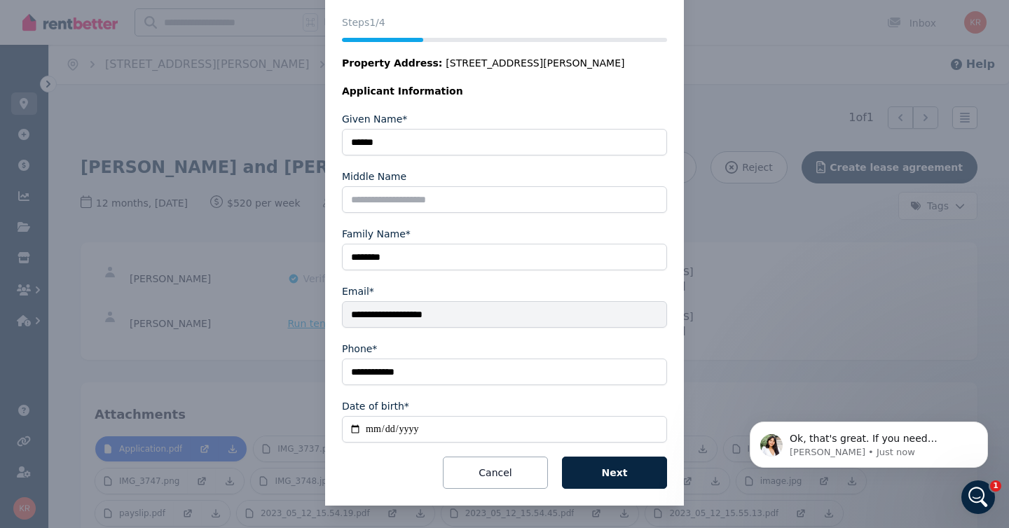
scroll to position [1264, 0]
click at [859, 442] on p "Ok, that's great. If you need anything further, just reach back out.🙂" at bounding box center [879, 439] width 181 height 14
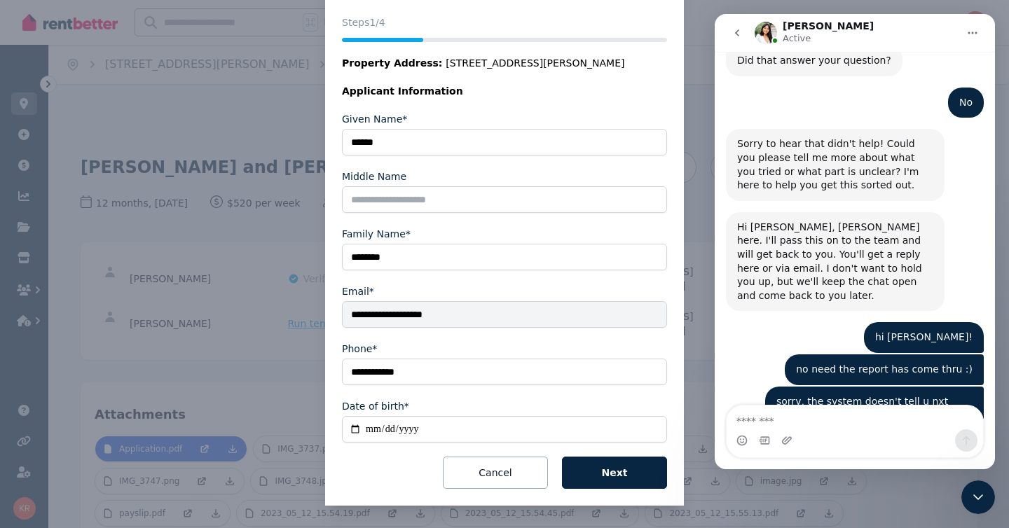
scroll to position [1287, 0]
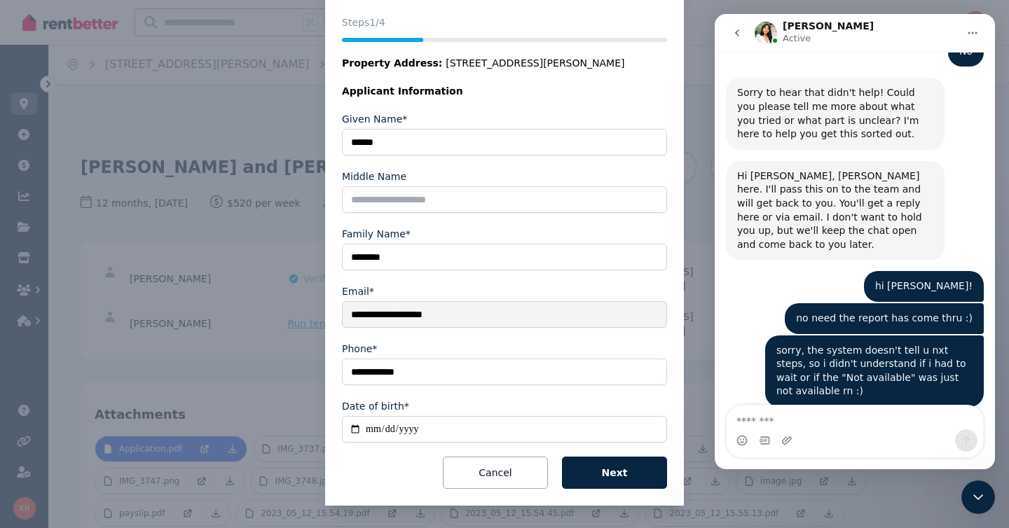
click at [820, 428] on textarea "Message…" at bounding box center [854, 418] width 256 height 24
type textarea "**********"
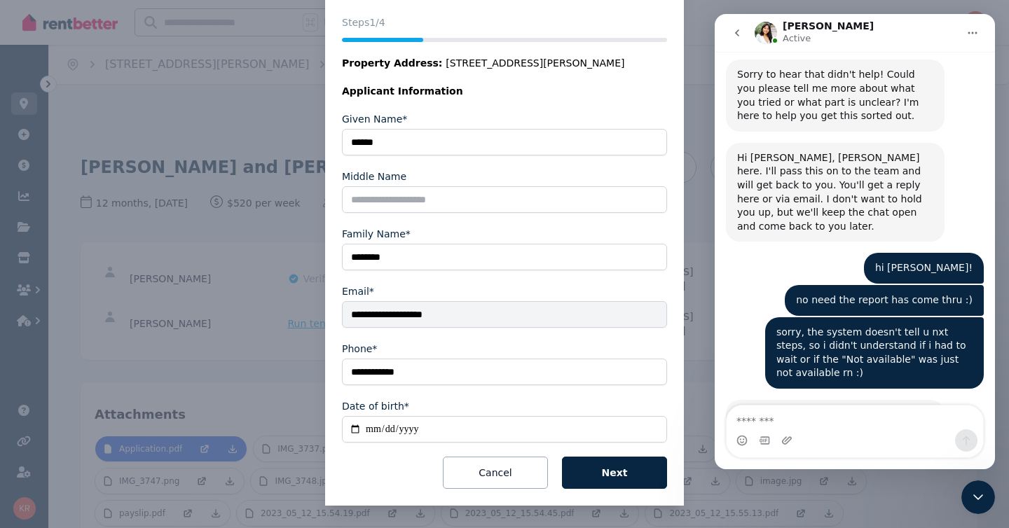
click at [983, 499] on icon "Close Intercom Messenger" at bounding box center [977, 497] width 17 height 17
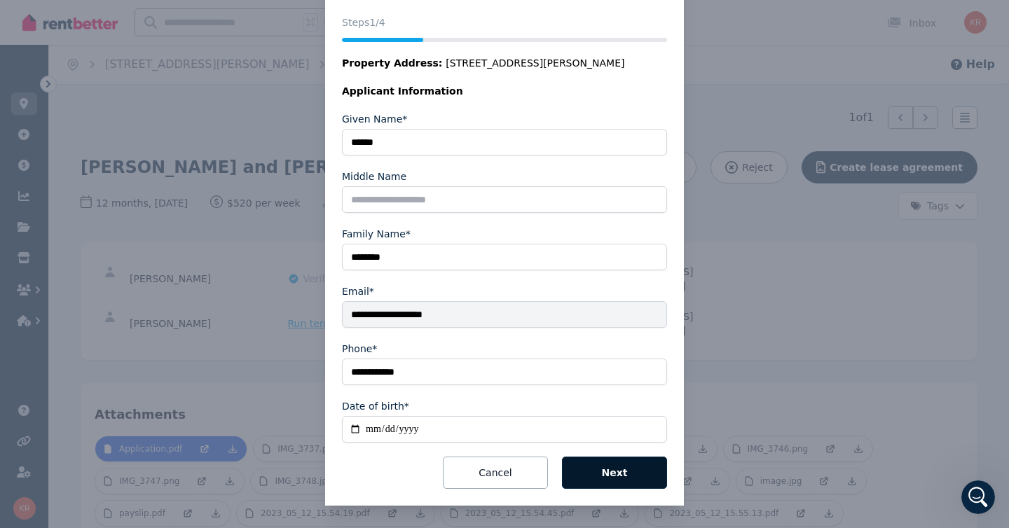
click at [625, 474] on button "Next" at bounding box center [614, 473] width 105 height 32
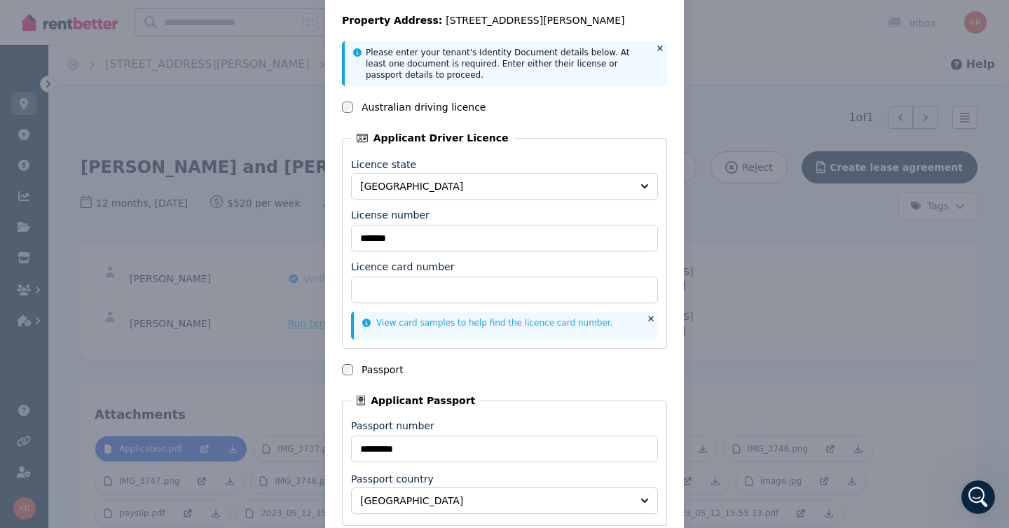
scroll to position [102, 0]
click at [466, 320] on link "View card samples to help find the licence card number." at bounding box center [487, 322] width 251 height 10
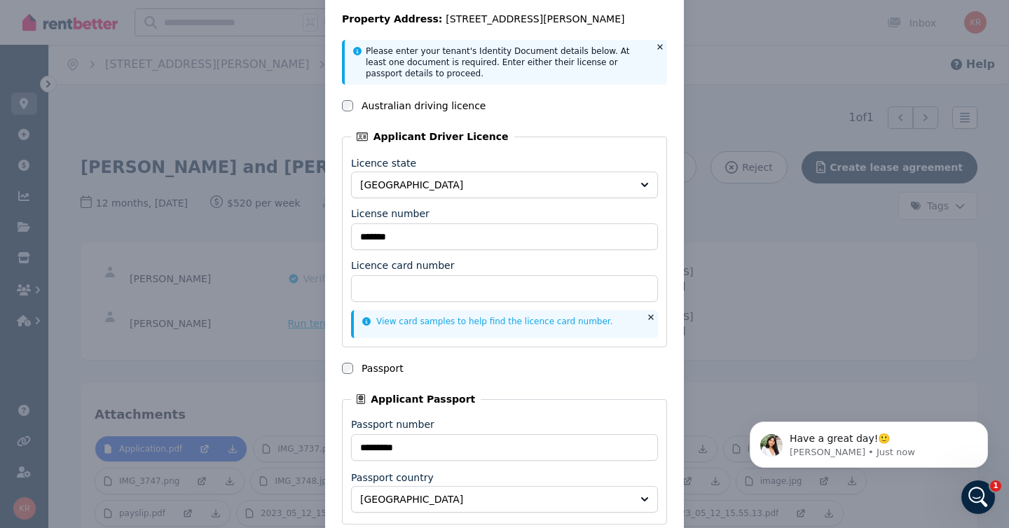
scroll to position [0, 0]
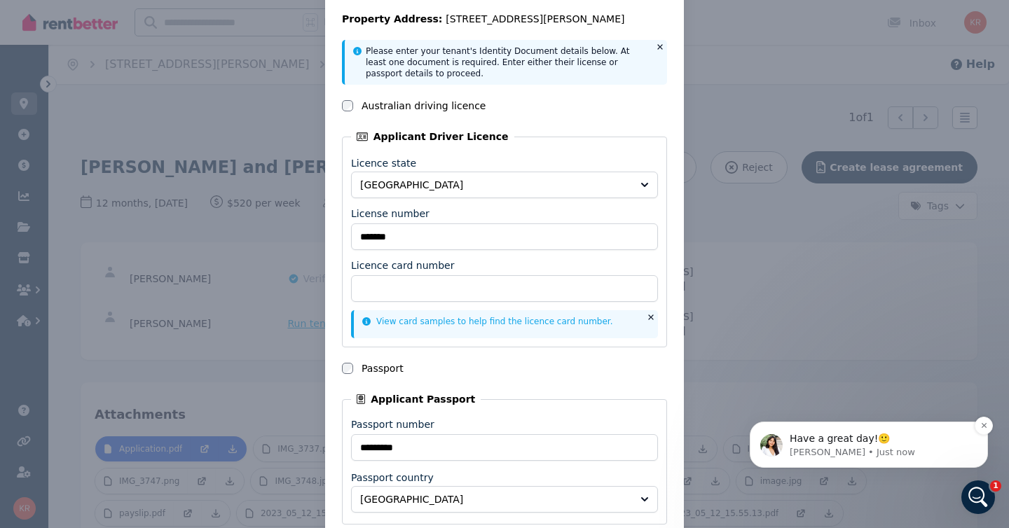
click at [890, 459] on div "Have a great day!🙂 Rochelle • Just now" at bounding box center [868, 445] width 238 height 46
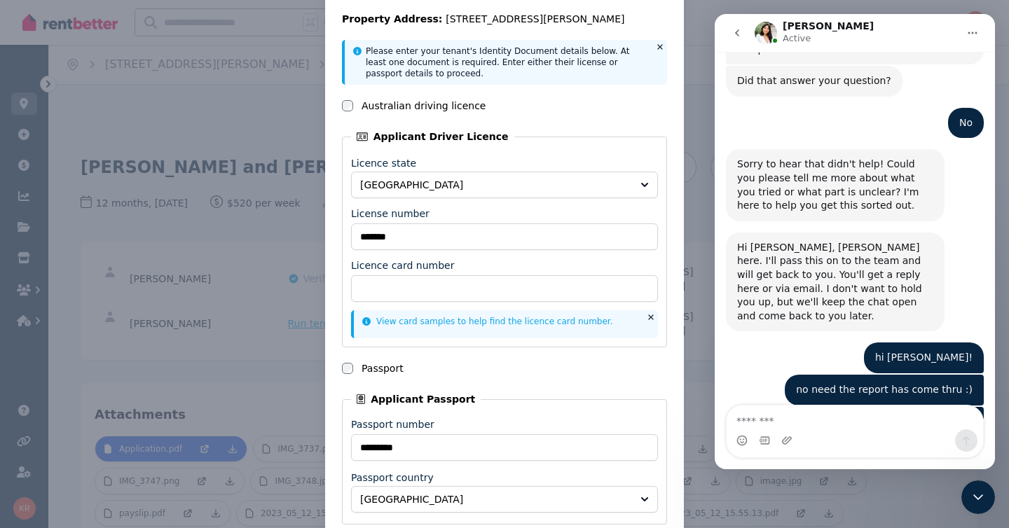
scroll to position [1370, 0]
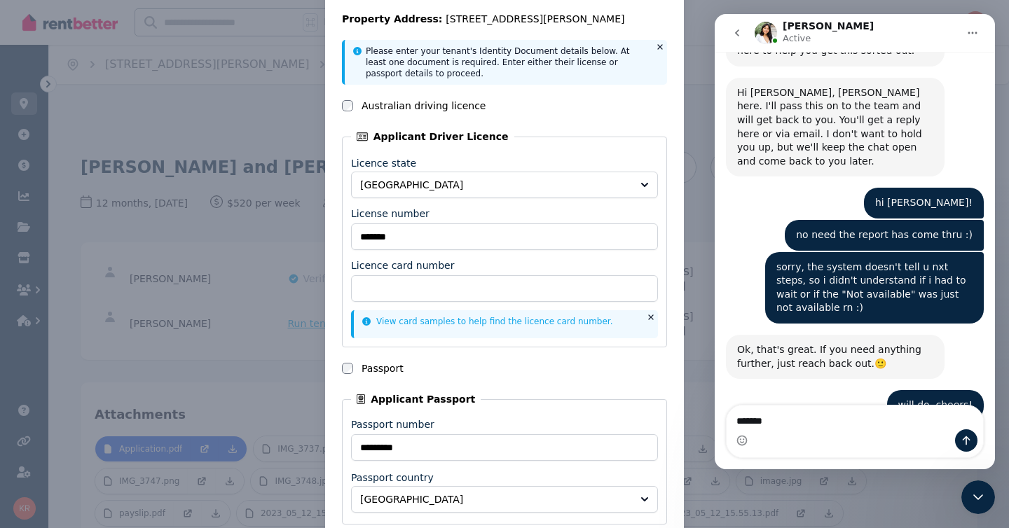
type textarea "********"
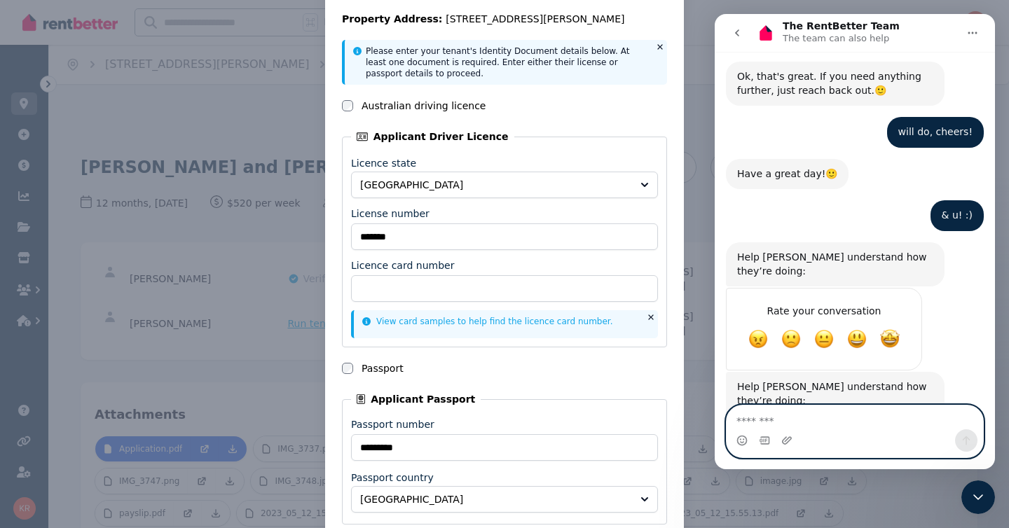
scroll to position [1644, 0]
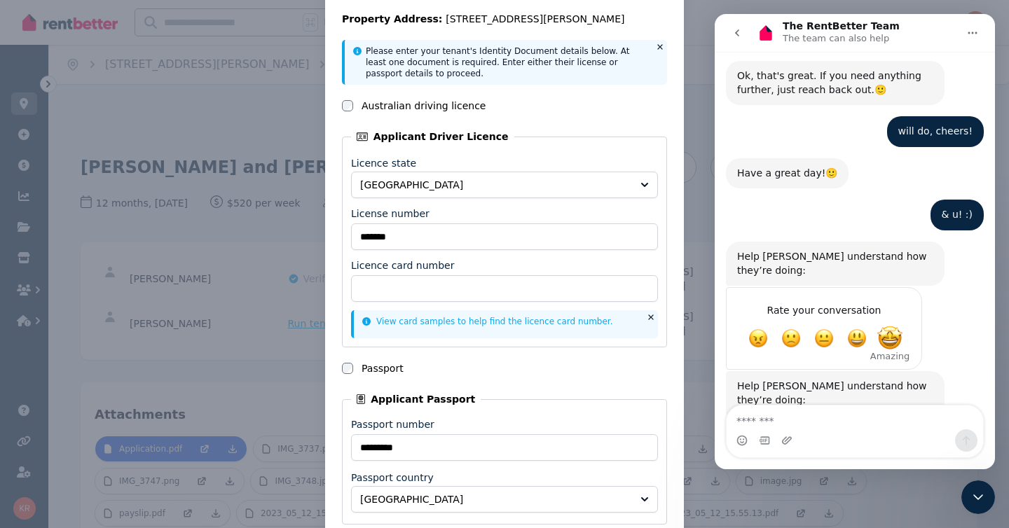
click at [886, 326] on span "Amazing" at bounding box center [889, 338] width 25 height 25
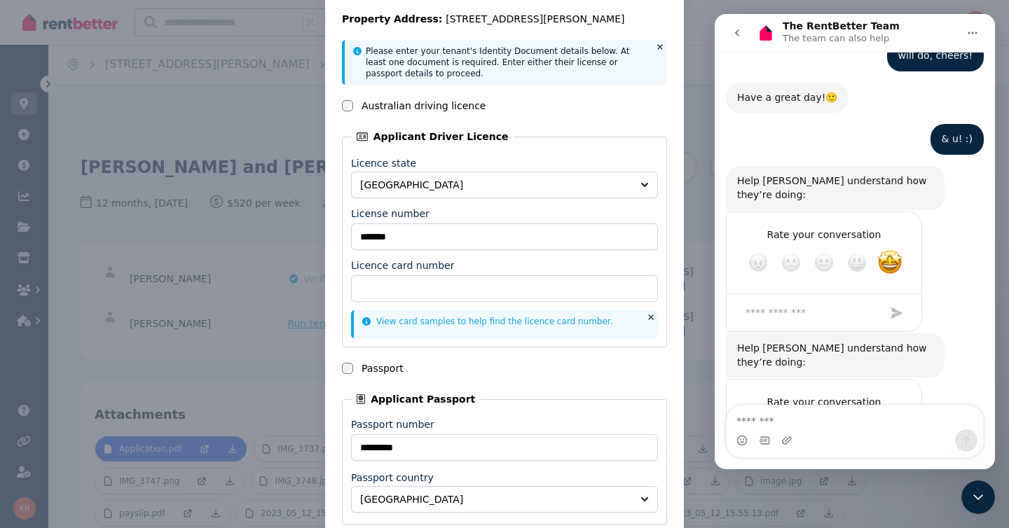
click at [893, 417] on span "Amazing" at bounding box center [889, 429] width 25 height 25
